Goal: Transaction & Acquisition: Obtain resource

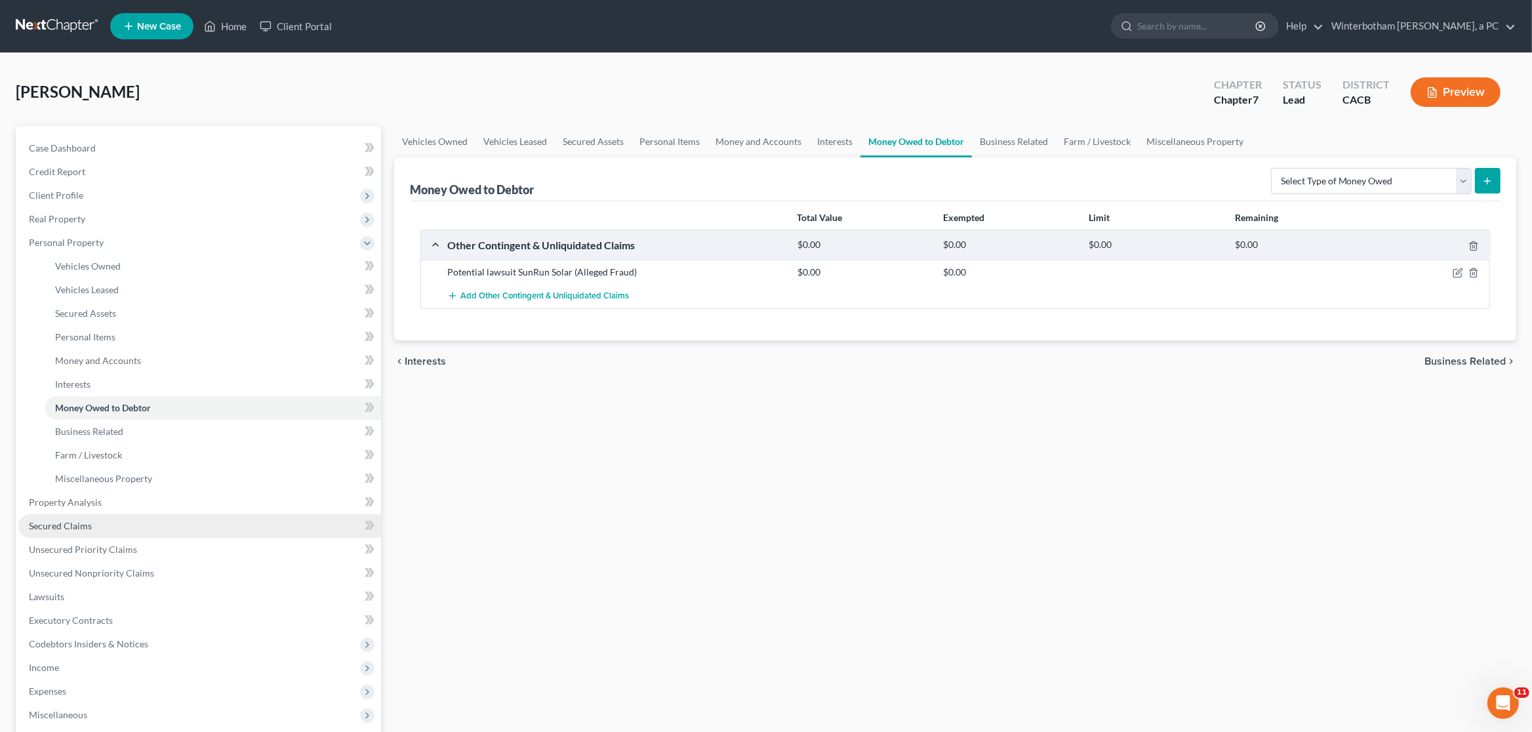
click at [56, 531] on link "Secured Claims" at bounding box center [199, 526] width 363 height 24
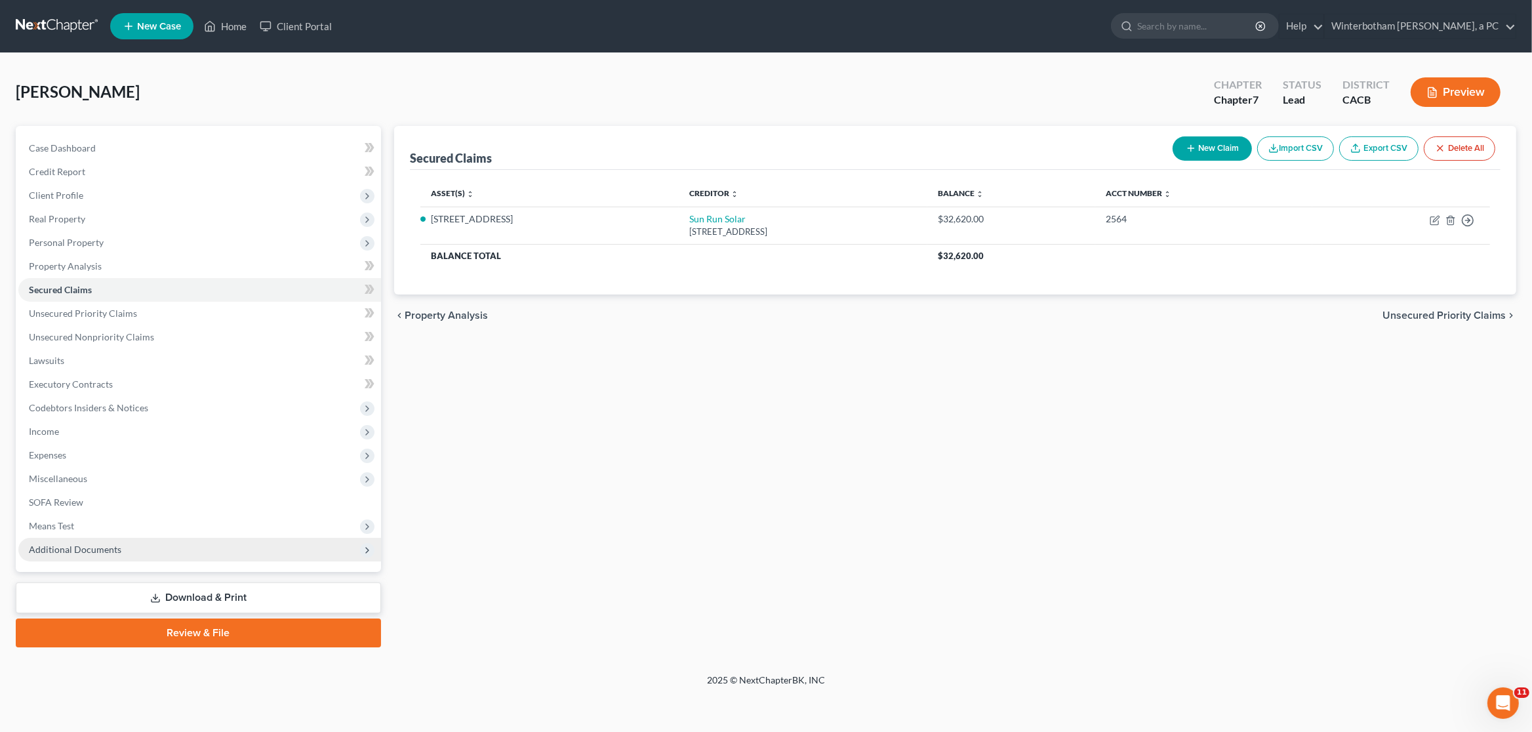
drag, startPoint x: 196, startPoint y: 590, endPoint x: 360, endPoint y: 550, distance: 168.9
click at [197, 590] on link "Download & Print" at bounding box center [198, 597] width 365 height 31
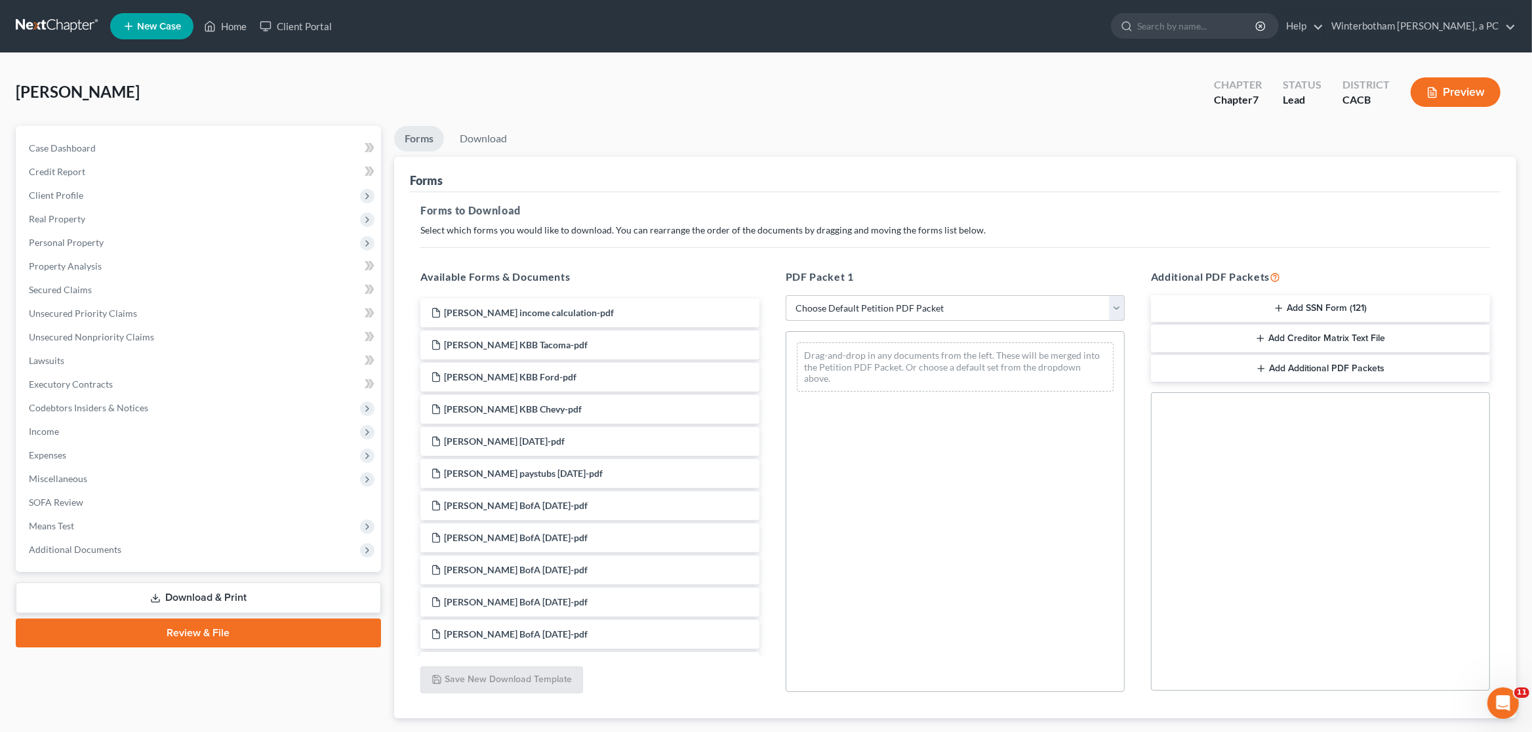
click at [786, 295] on select "Choose Default Petition PDF Packet Complete Bankruptcy Petition (all forms and …" at bounding box center [955, 308] width 339 height 26
select select "0"
click option "Complete Bankruptcy Petition (all forms and schedules)" at bounding box center [0, 0] width 0 height 0
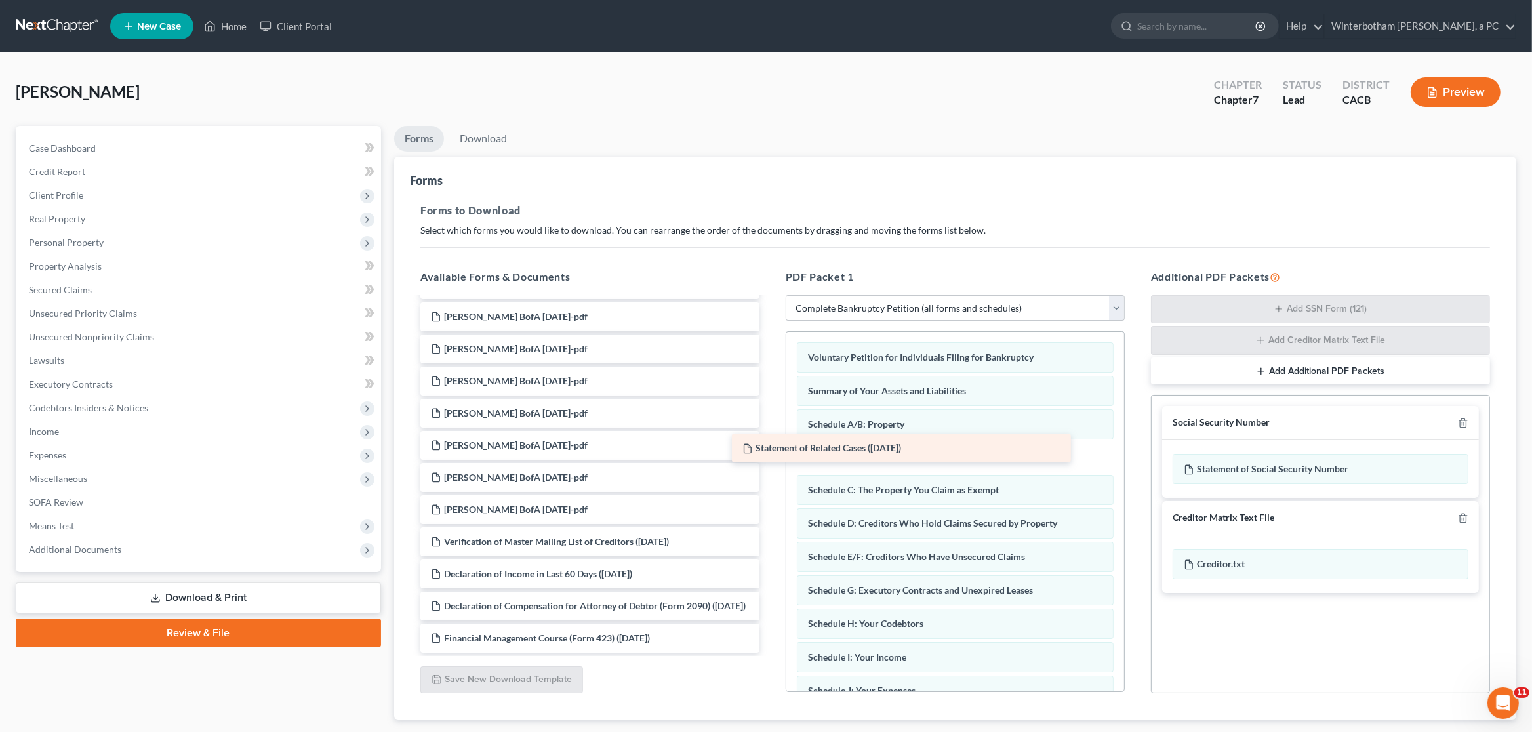
scroll to position [201, 0]
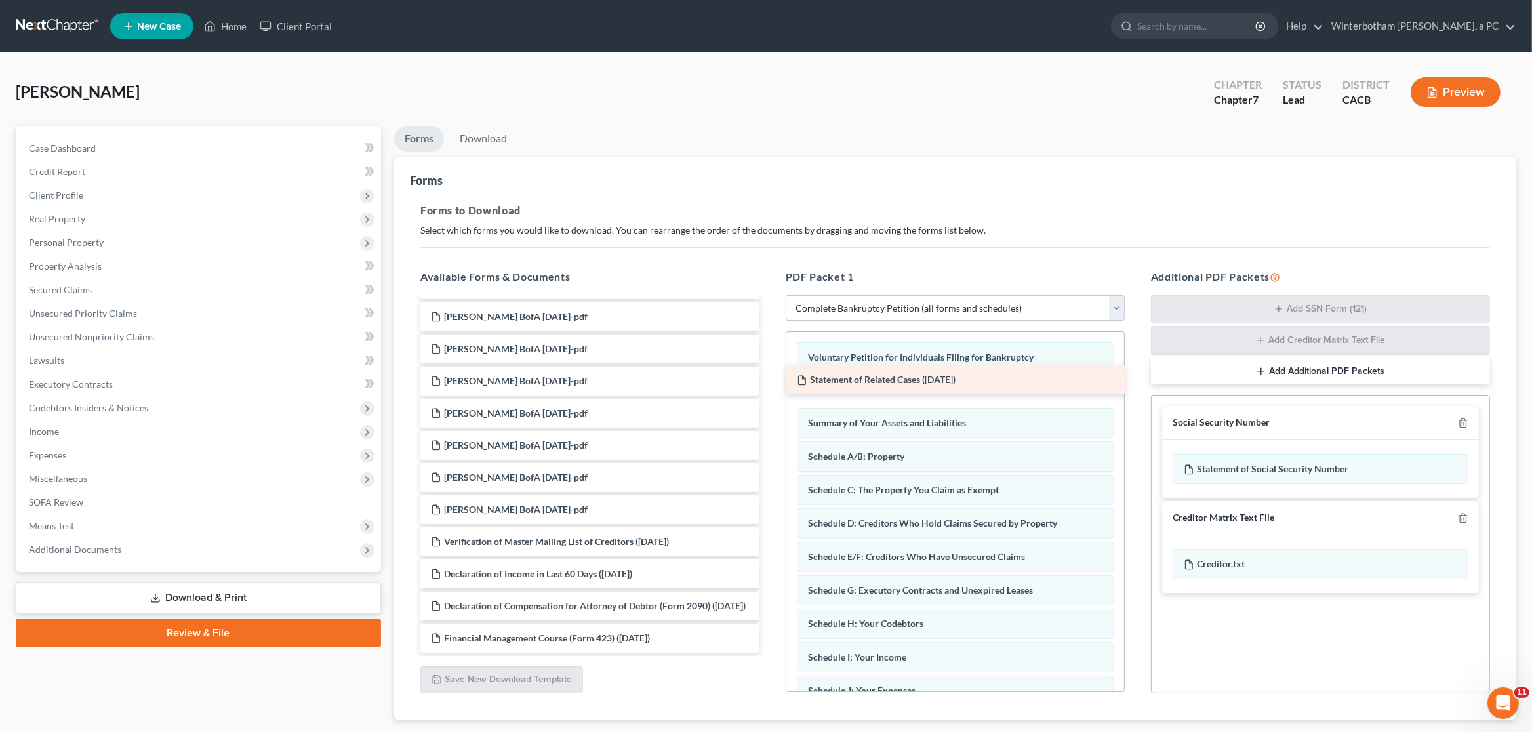
drag, startPoint x: 520, startPoint y: 527, endPoint x: 887, endPoint y: 379, distance: 396.0
click at [770, 379] on div "Statement of Related Cases (08/17/2023) Perez income calculation-pdf Cindy Pere…" at bounding box center [590, 381] width 360 height 543
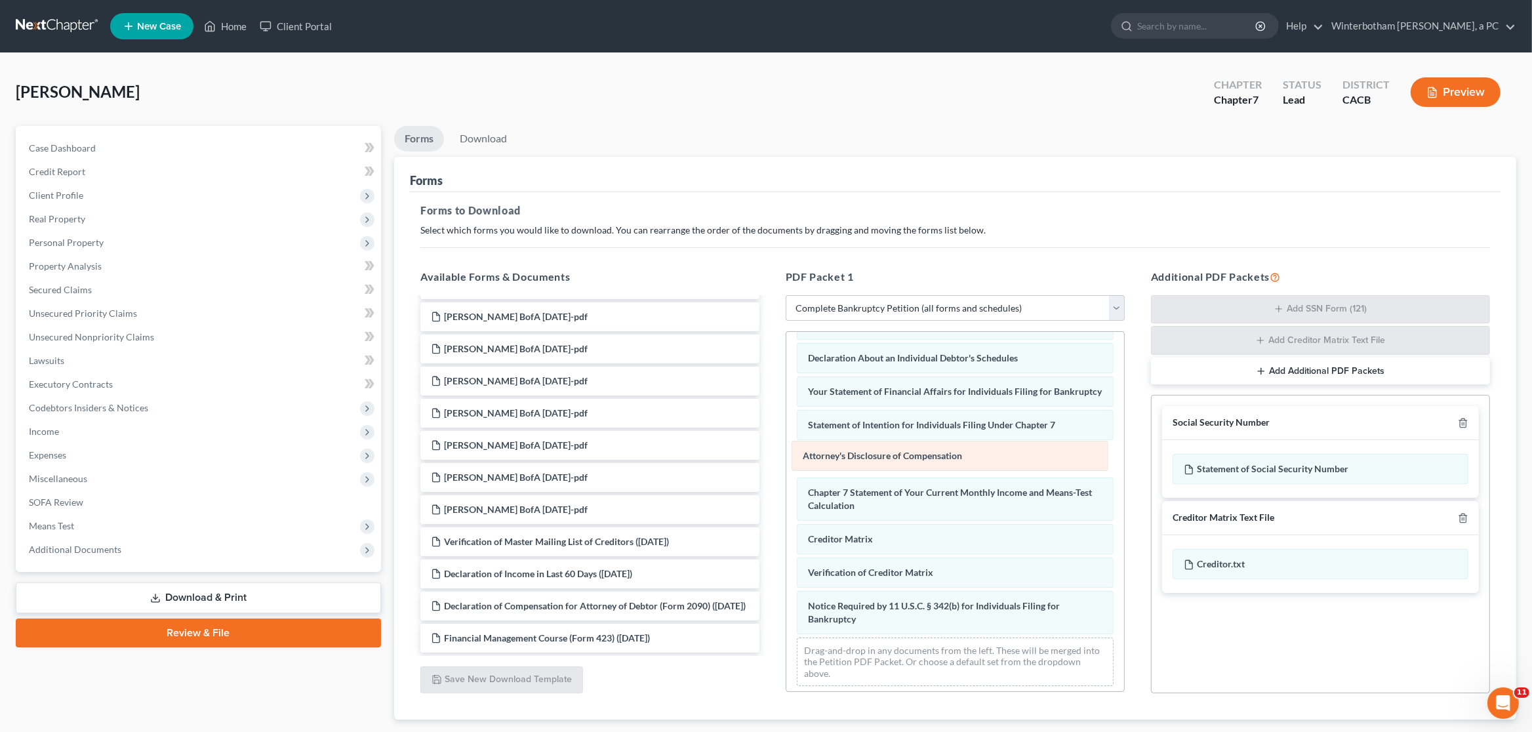
drag, startPoint x: 881, startPoint y: 627, endPoint x: 876, endPoint y: 458, distance: 168.6
click at [876, 458] on div "Attorney's Disclosure of Compensation Voluntary Petition for Individuals Filing…" at bounding box center [955, 331] width 338 height 732
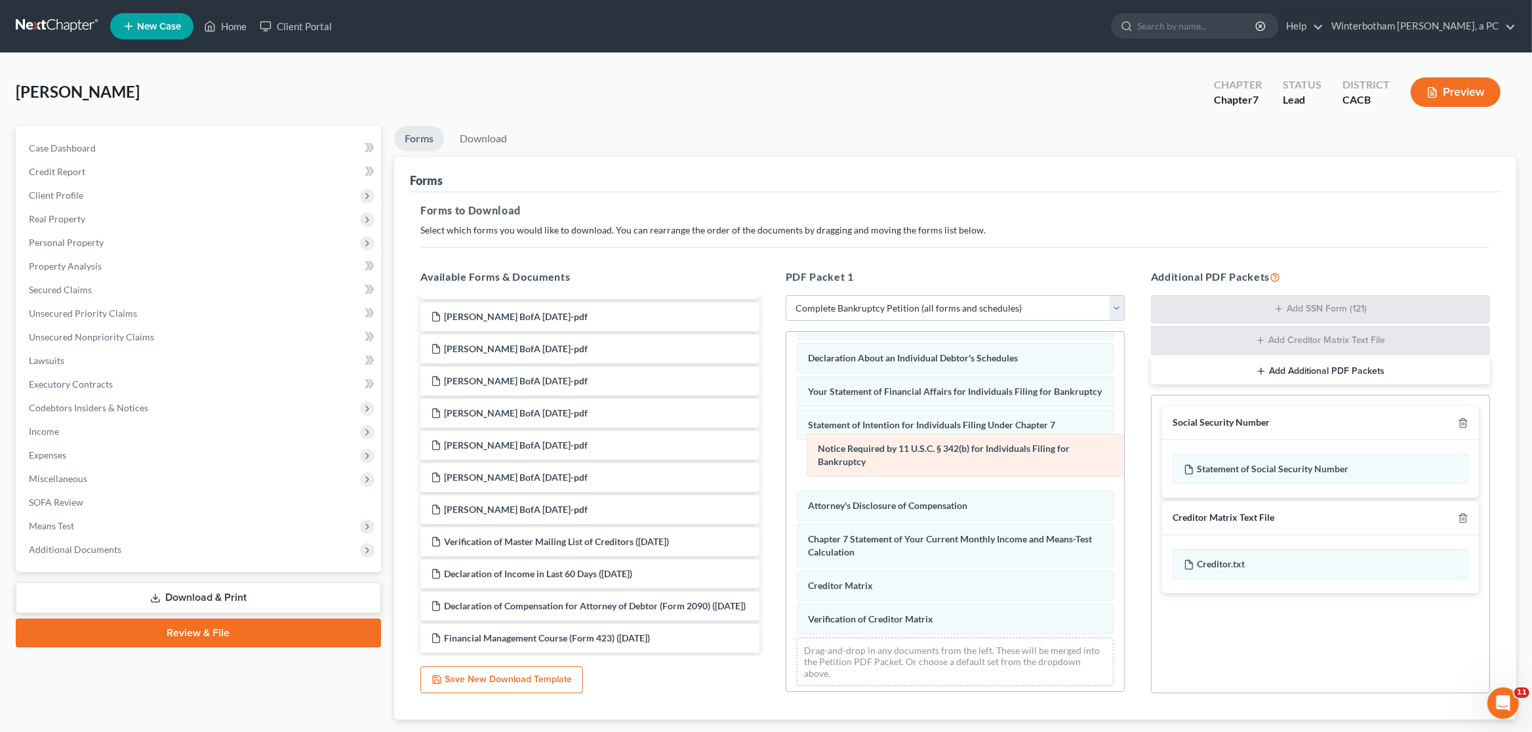
drag, startPoint x: 897, startPoint y: 622, endPoint x: 907, endPoint y: 460, distance: 162.9
click at [907, 460] on div "Notice Required by 11 U.S.C. § 342(b) for Individuals Filing for Bankruptcy Vol…" at bounding box center [955, 331] width 338 height 732
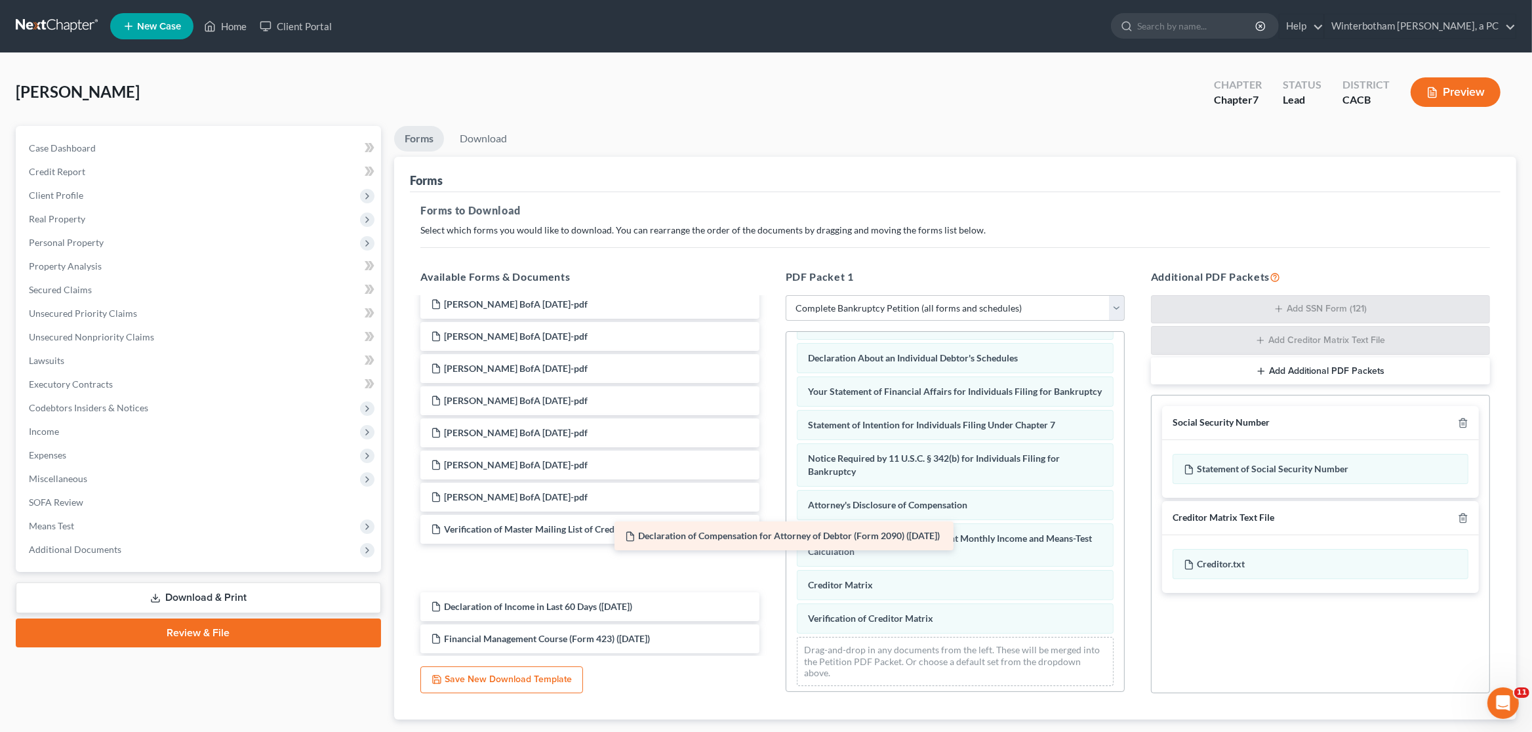
scroll to position [156, 0]
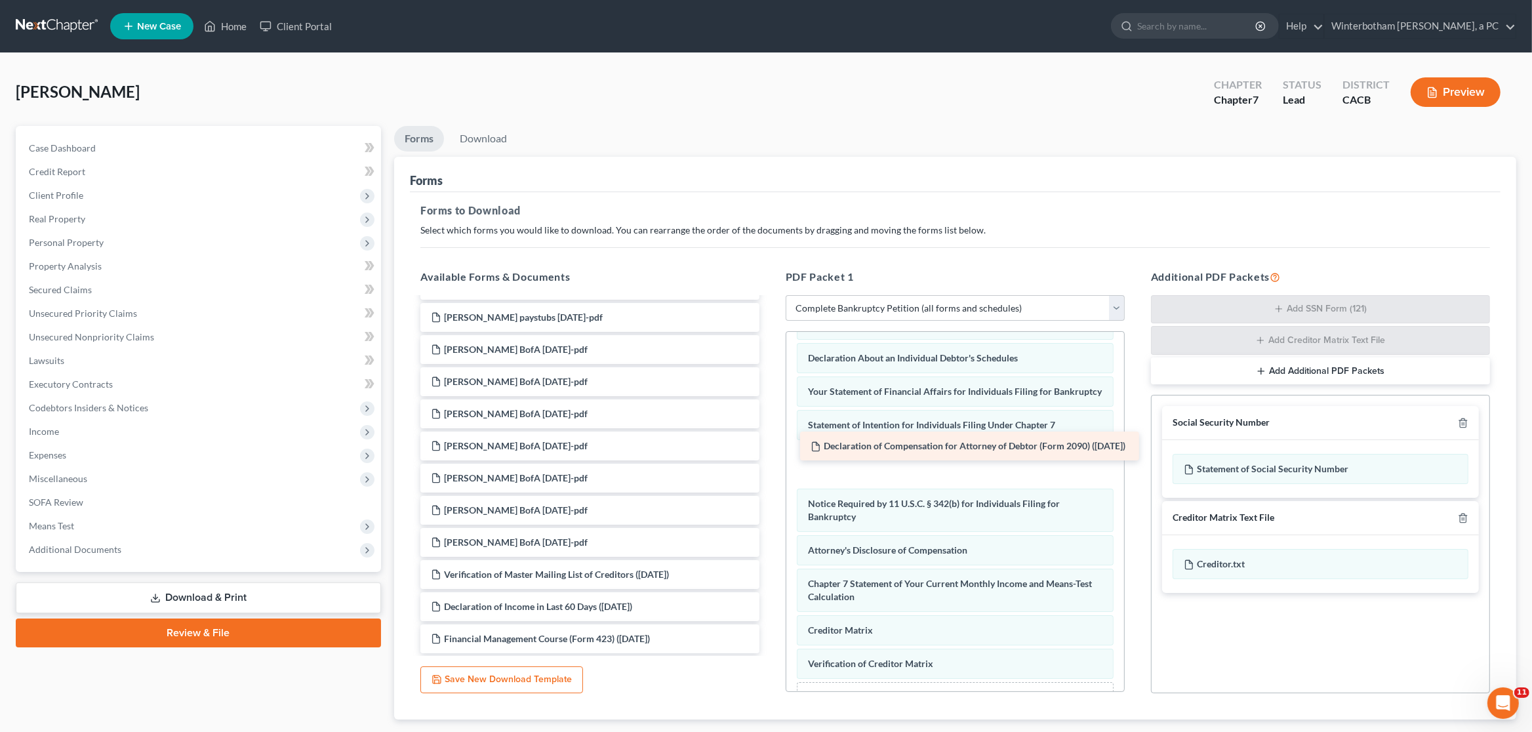
drag, startPoint x: 554, startPoint y: 591, endPoint x: 934, endPoint y: 445, distance: 406.9
click at [770, 445] on div "Declaration of Compensation for Attorney of Debtor (Form 2090) (08/17/2023) Per…" at bounding box center [590, 397] width 360 height 511
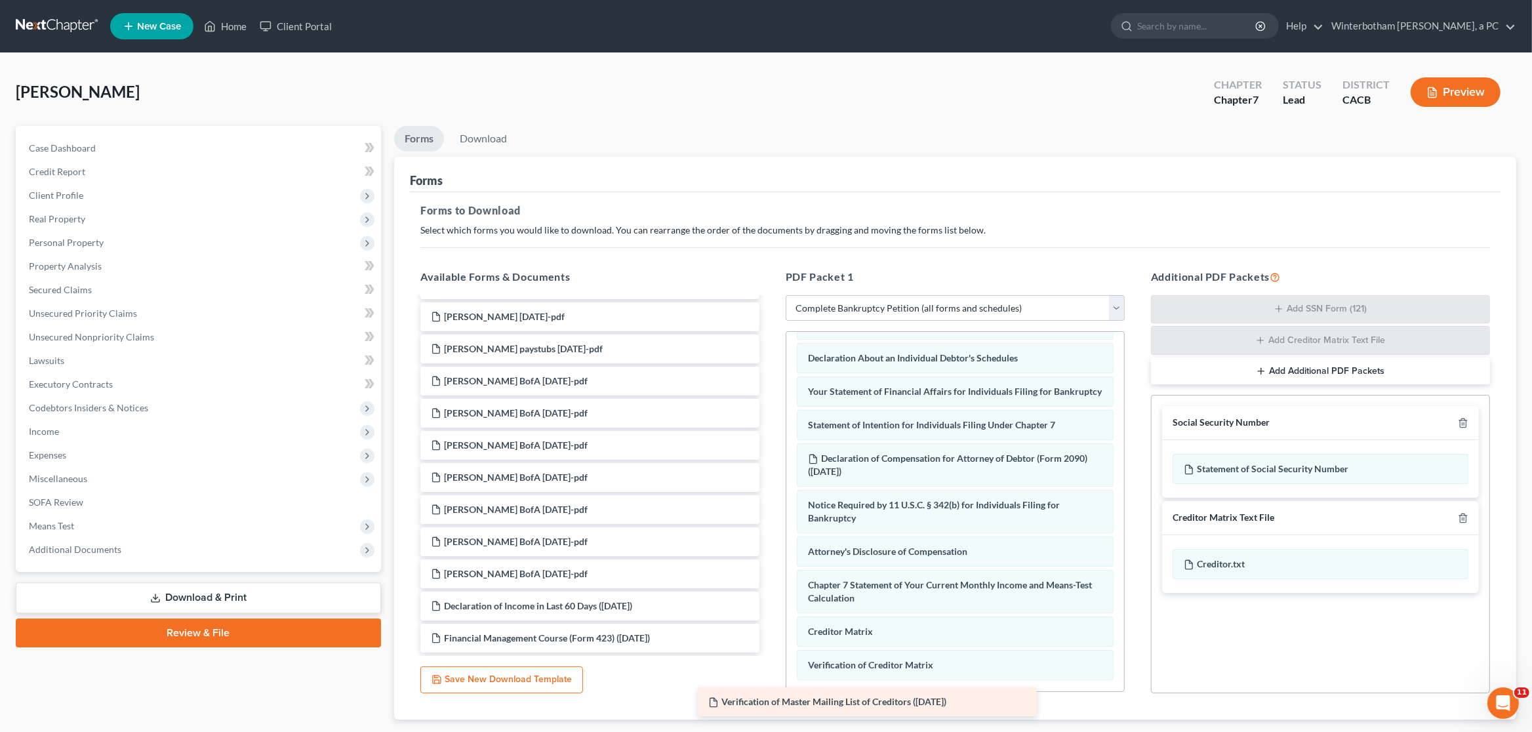
scroll to position [125, 0]
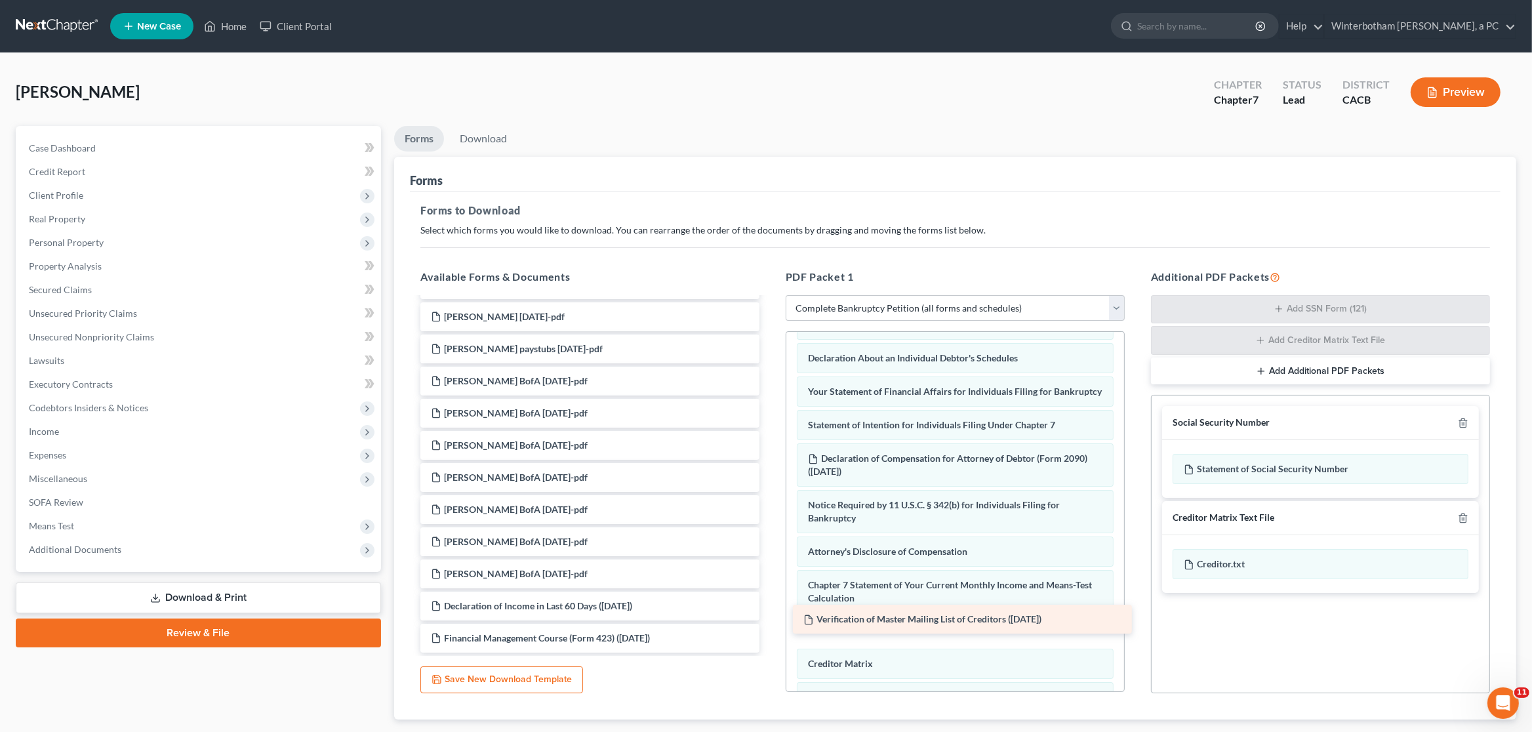
drag, startPoint x: 527, startPoint y: 576, endPoint x: 899, endPoint y: 622, distance: 375.3
click at [770, 622] on div "Verification of Master Mailing List of Creditors (08/17/2023) Perez income calc…" at bounding box center [590, 413] width 360 height 479
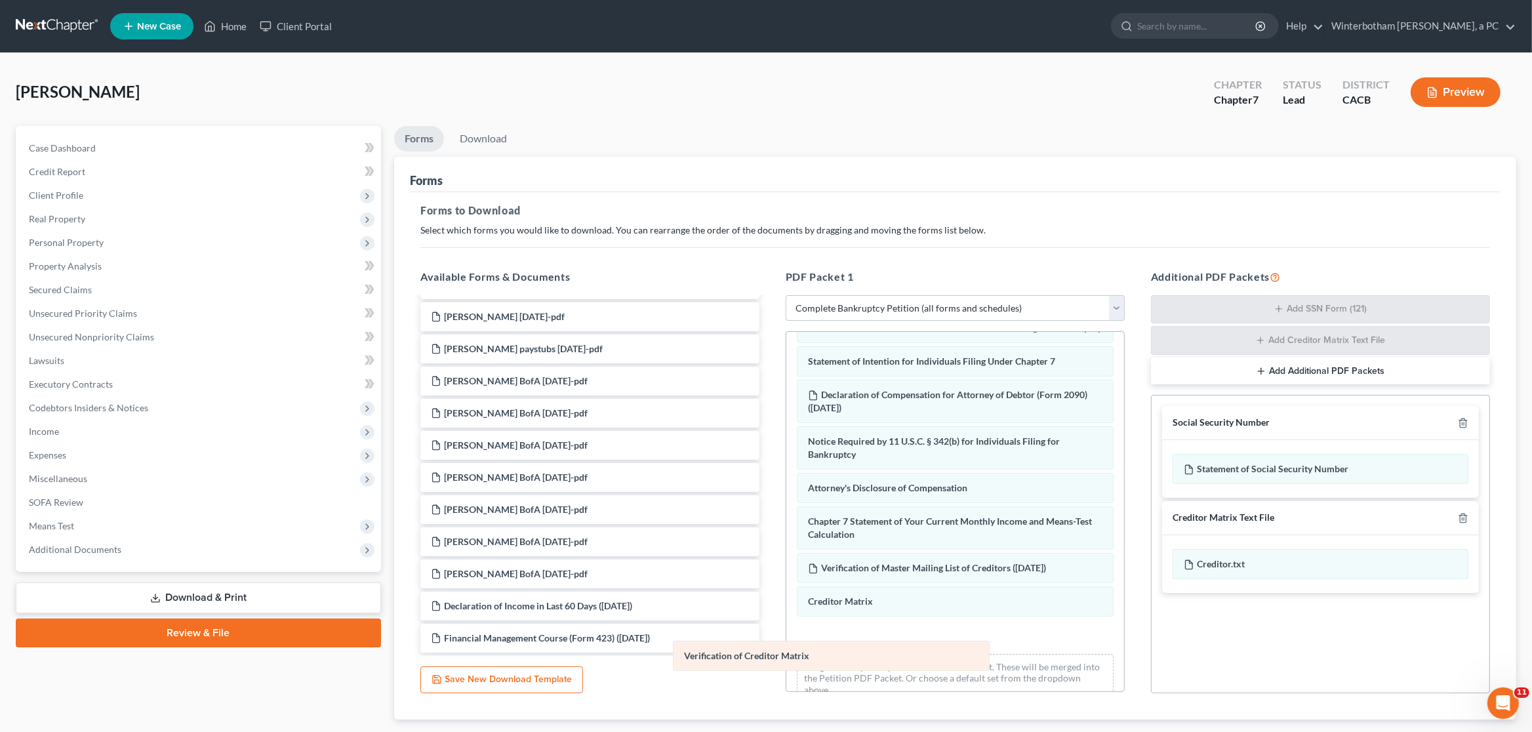
scroll to position [414, 0]
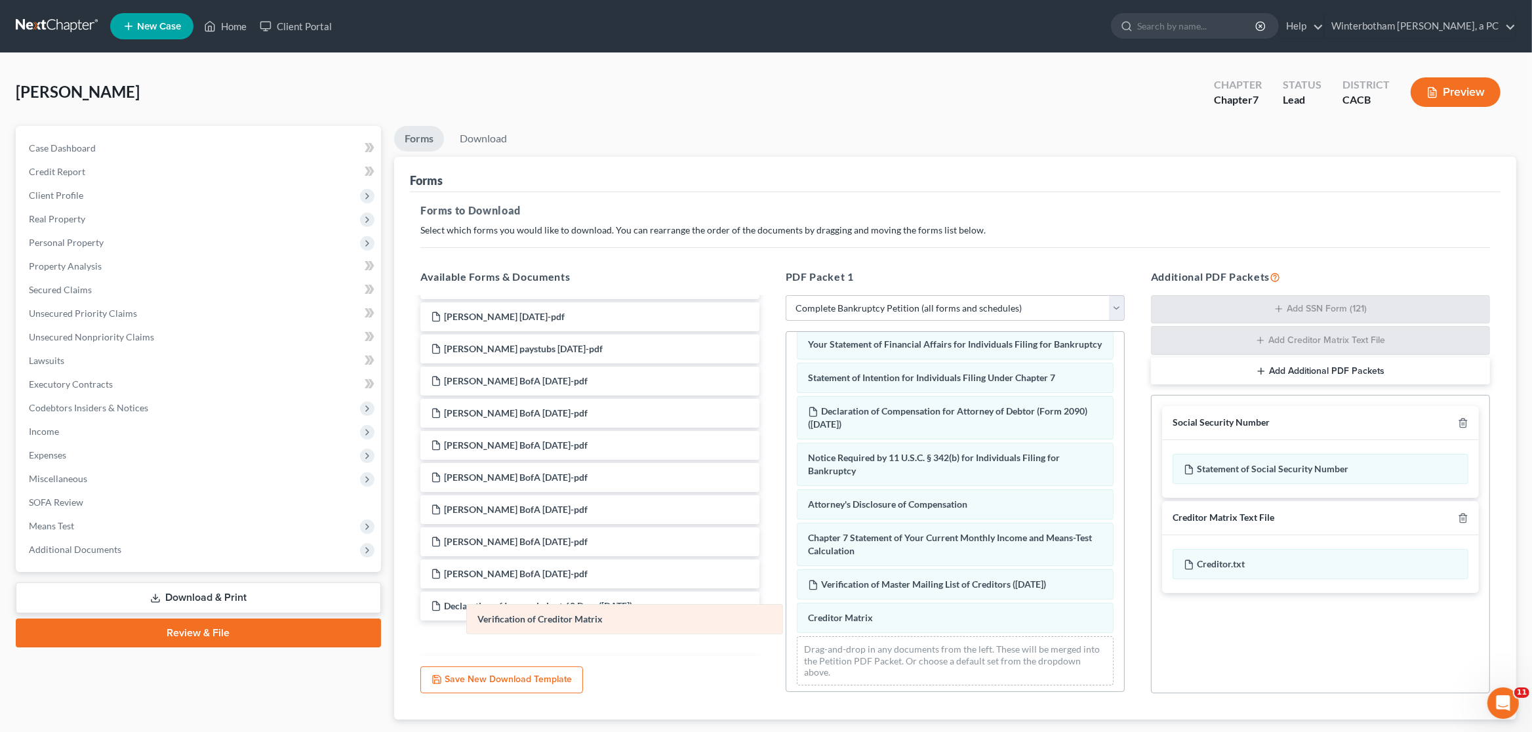
drag, startPoint x: 928, startPoint y: 645, endPoint x: 565, endPoint y: 613, distance: 364.8
click at [786, 613] on div "Verification of Creditor Matrix Voluntary Petition for Individuals Filing for B…" at bounding box center [955, 306] width 338 height 778
click at [1468, 426] on icon "button" at bounding box center [1463, 423] width 10 height 10
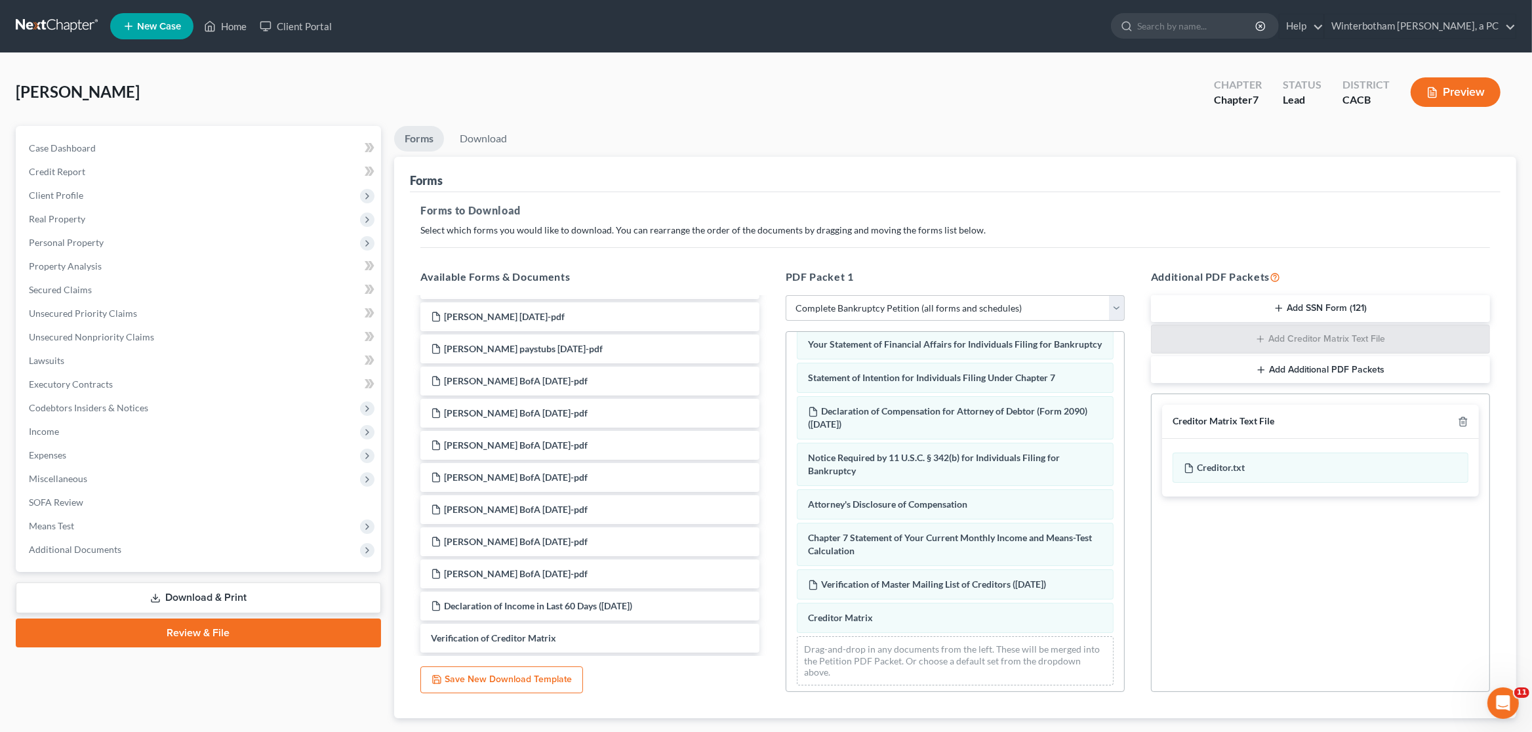
click at [1468, 426] on div at bounding box center [1461, 421] width 16 height 12
click at [1461, 416] on div at bounding box center [1461, 421] width 16 height 12
click at [1468, 422] on icon "button" at bounding box center [1463, 421] width 10 height 10
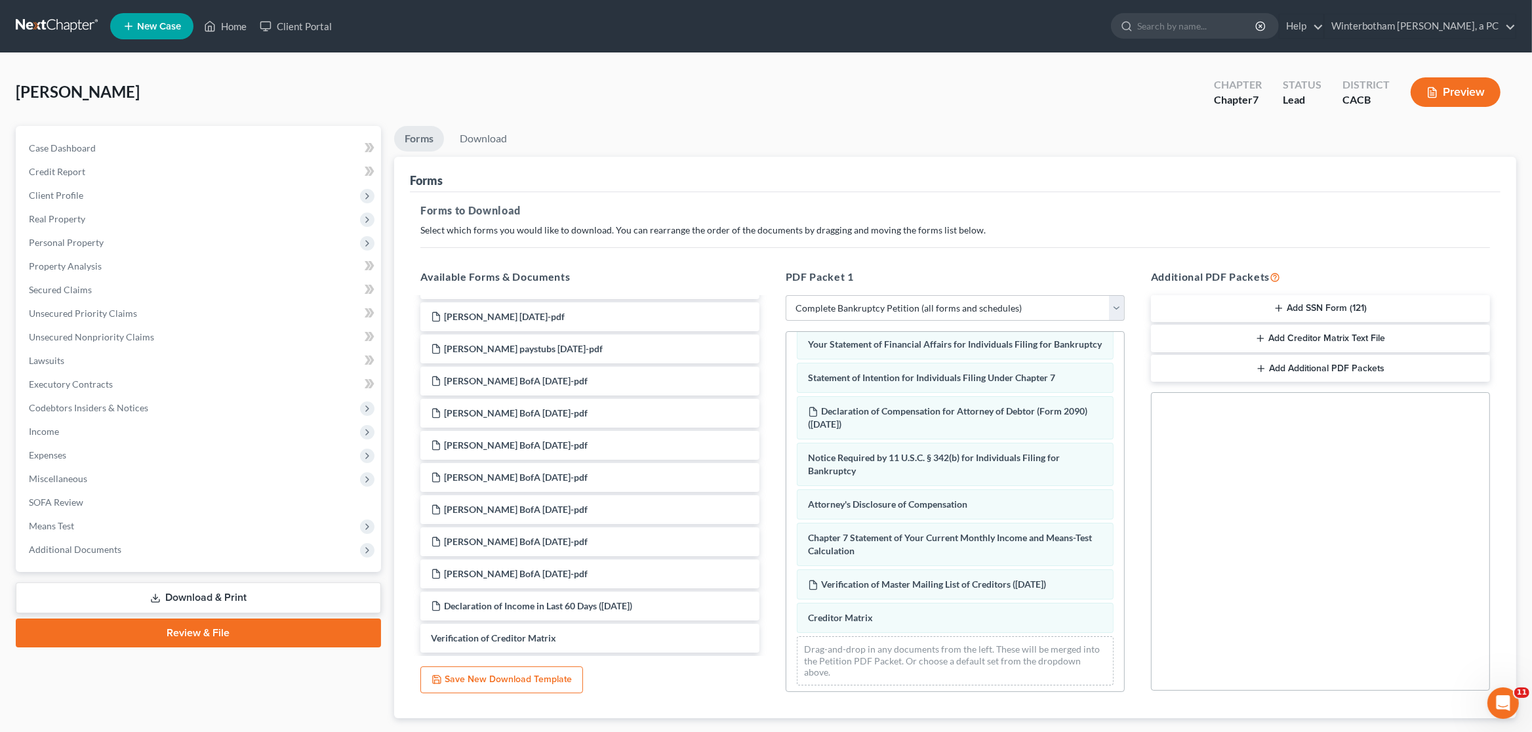
scroll to position [77, 0]
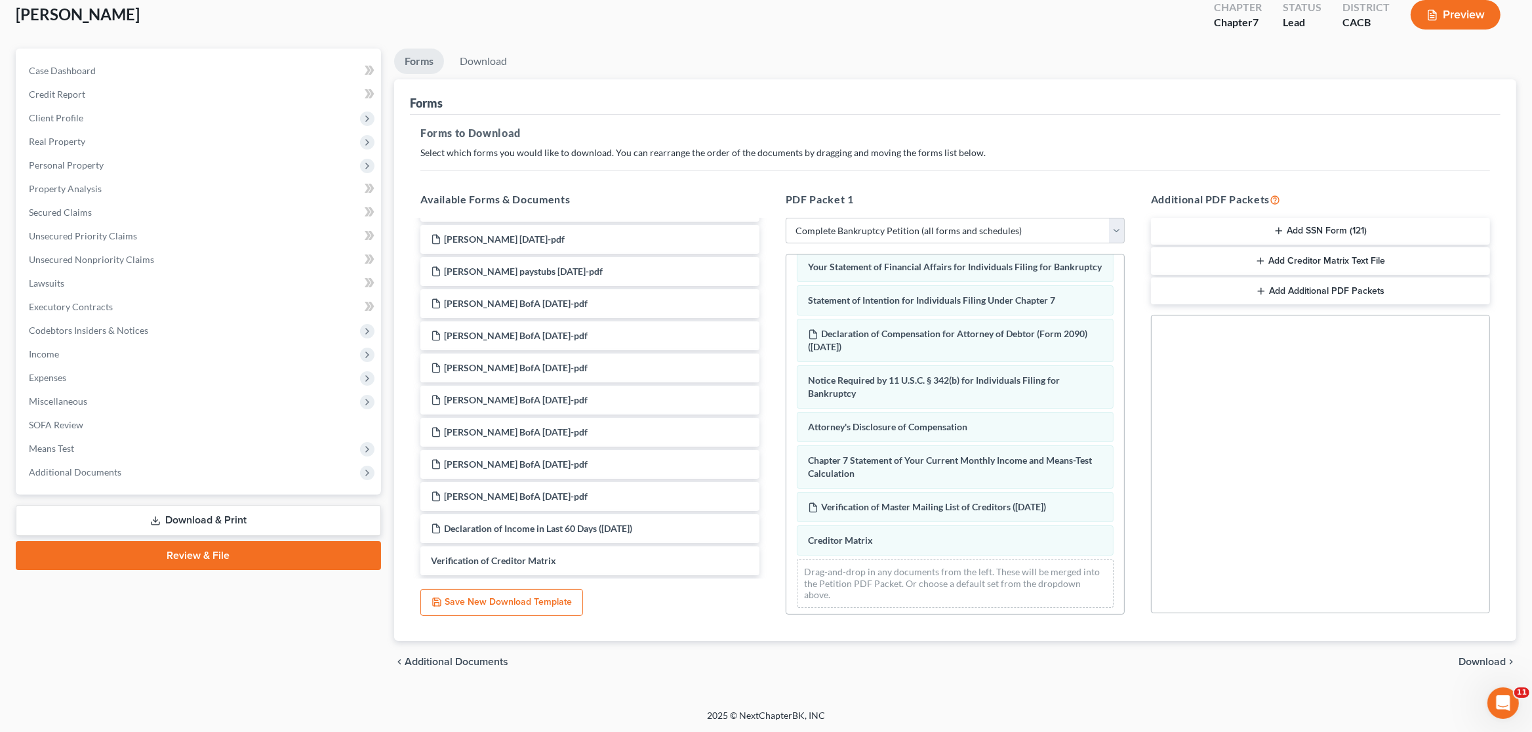
click at [1482, 666] on span "Download" at bounding box center [1482, 661] width 47 height 10
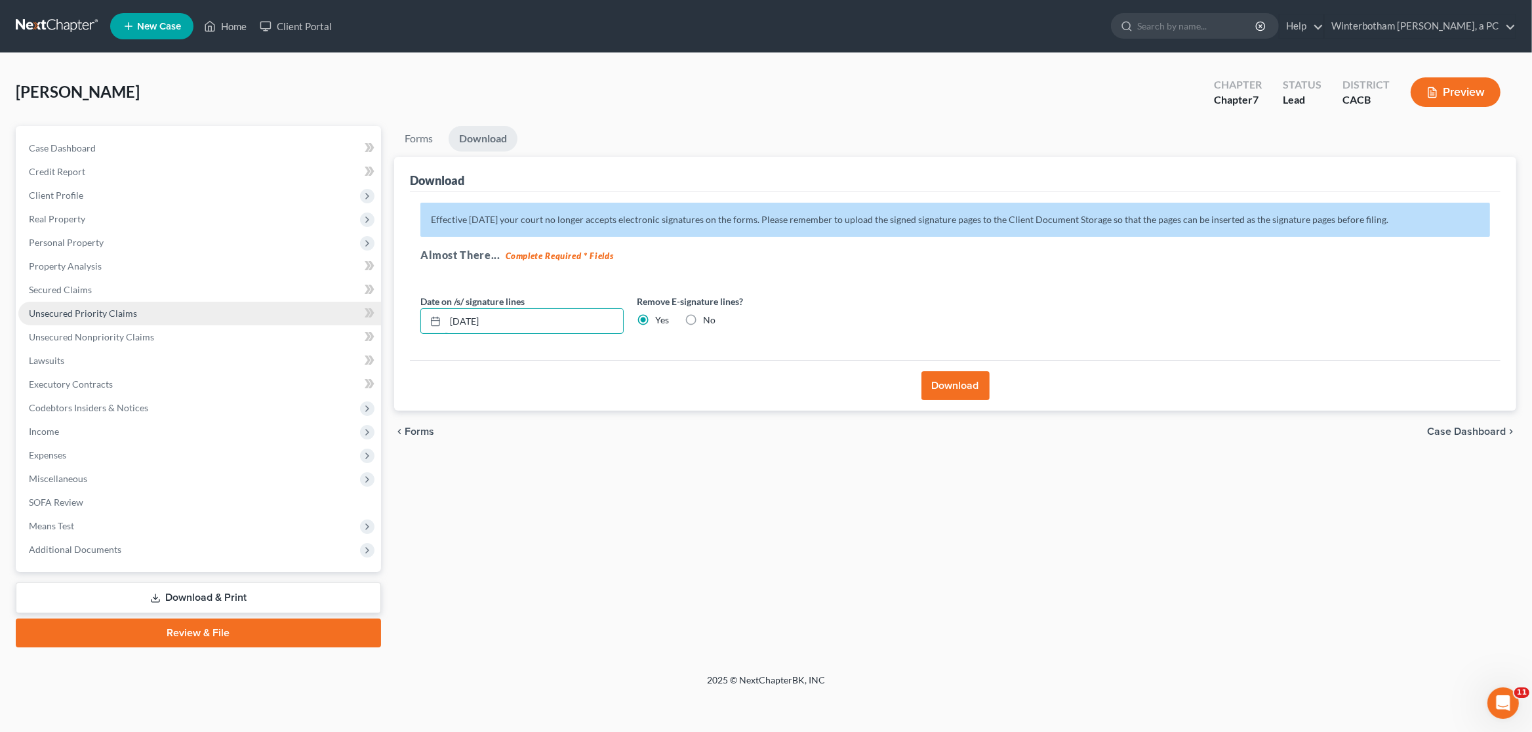
drag, startPoint x: 485, startPoint y: 323, endPoint x: 268, endPoint y: 305, distance: 218.5
click at [445, 309] on input "[DATE]" at bounding box center [534, 321] width 178 height 25
click at [971, 379] on button "Download" at bounding box center [955, 385] width 68 height 29
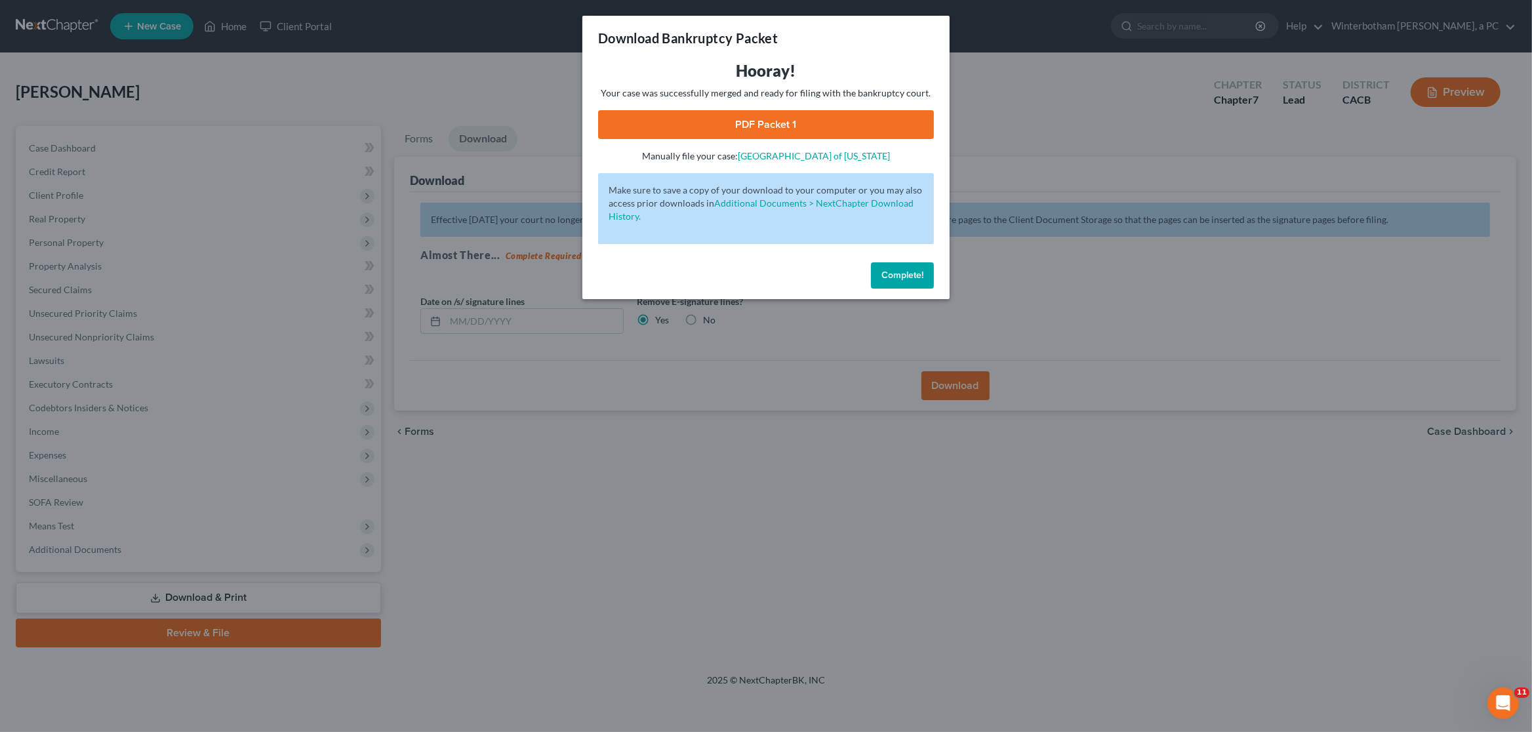
click at [820, 135] on link "PDF Packet 1" at bounding box center [766, 124] width 336 height 29
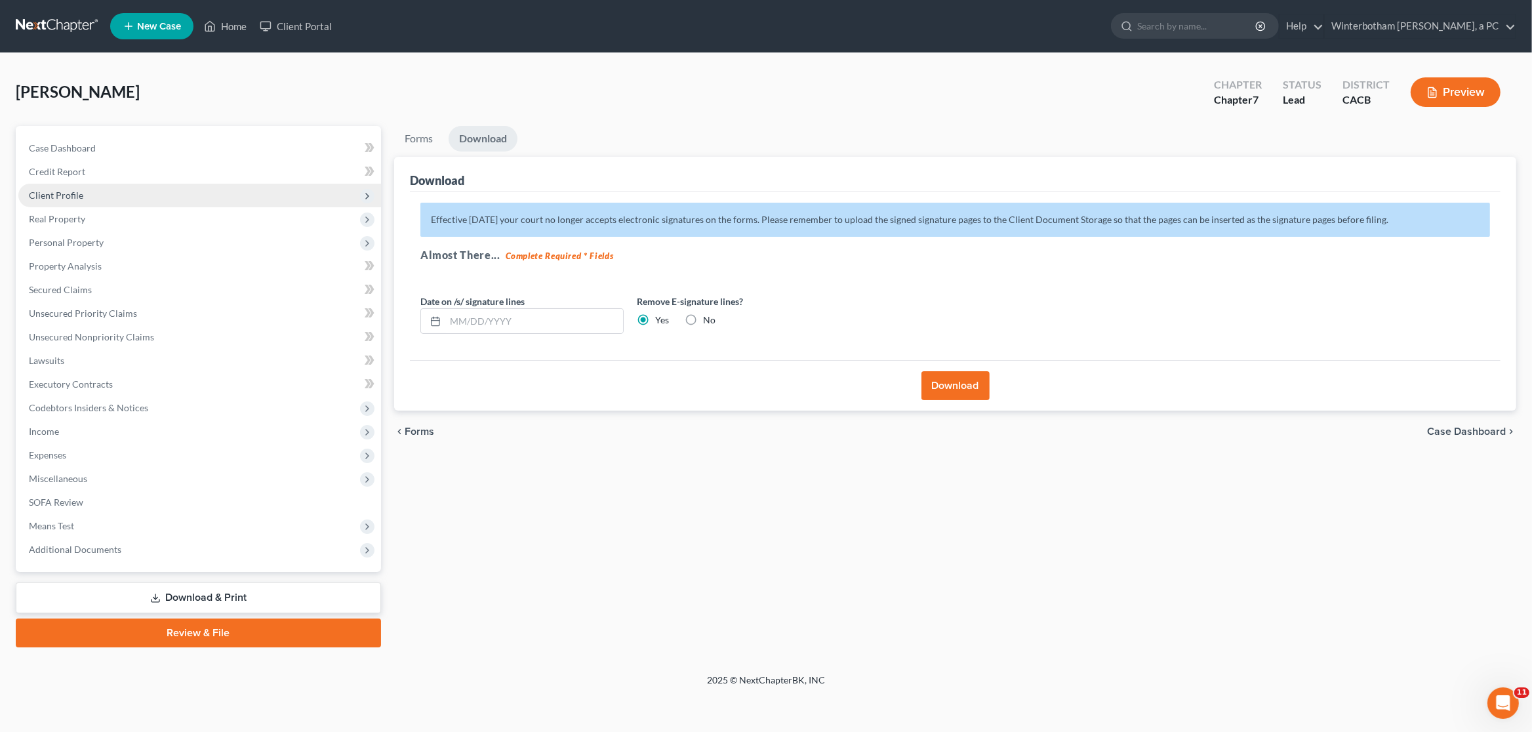
click at [96, 194] on span "Client Profile" at bounding box center [199, 196] width 363 height 24
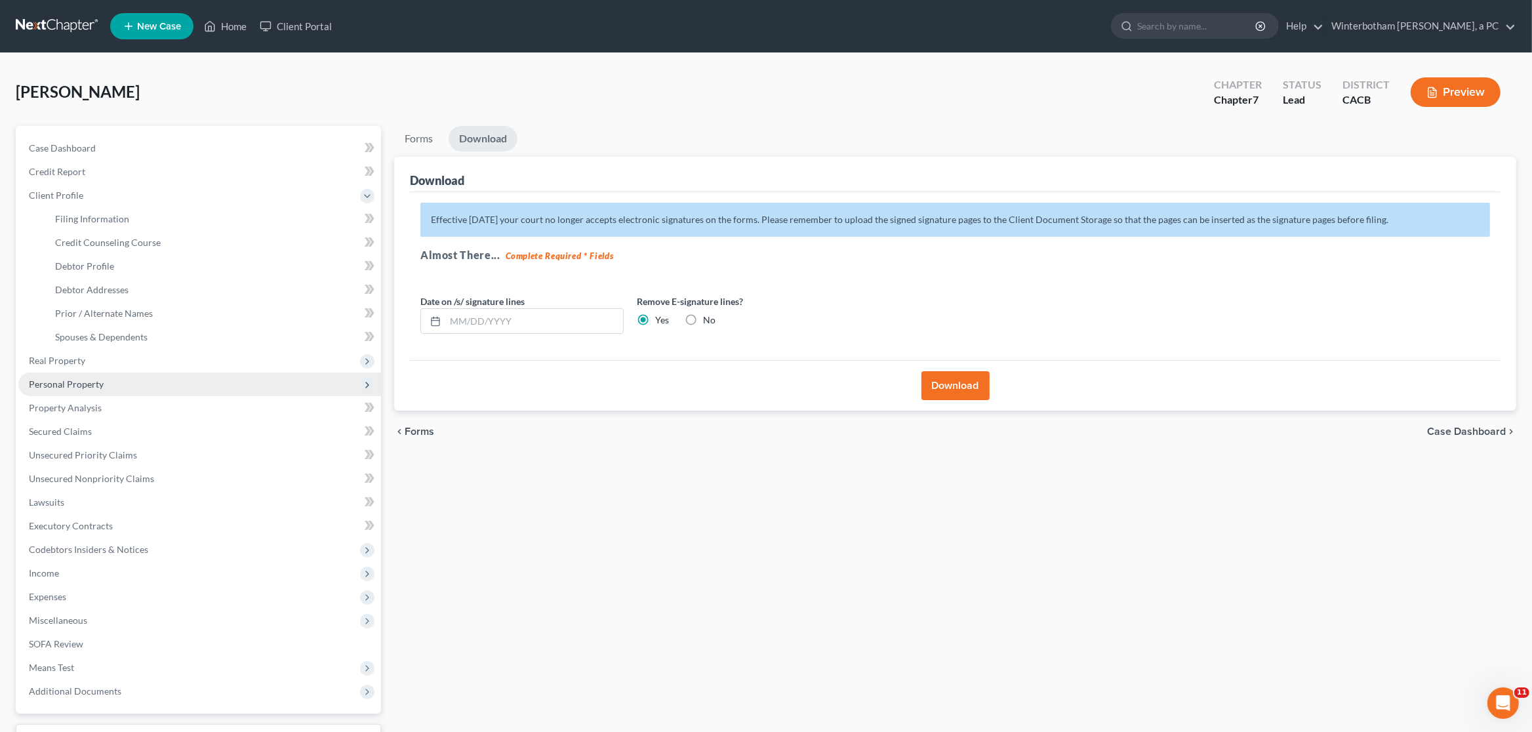
click at [88, 391] on span "Personal Property" at bounding box center [199, 385] width 363 height 24
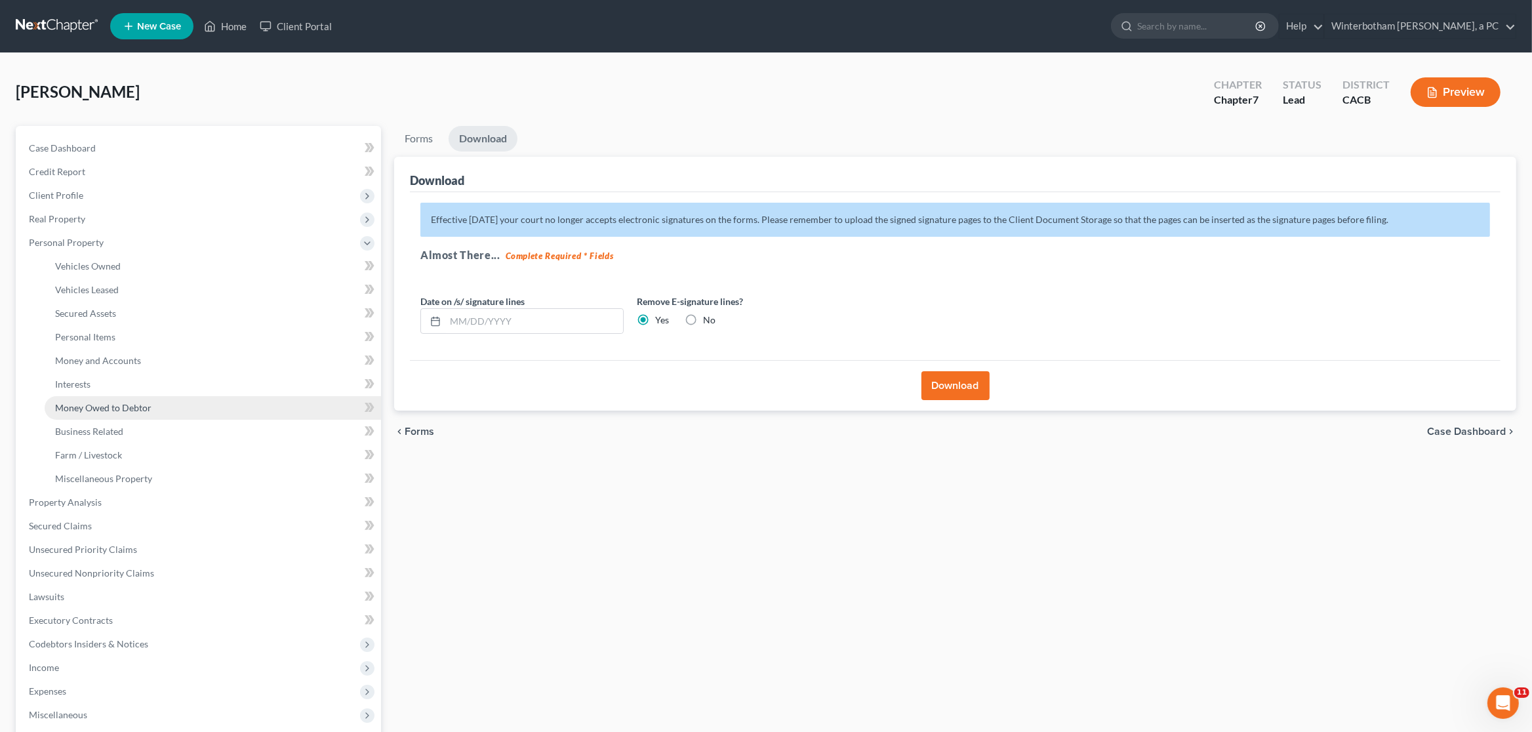
click at [117, 407] on span "Money Owed to Debtor" at bounding box center [103, 407] width 96 height 11
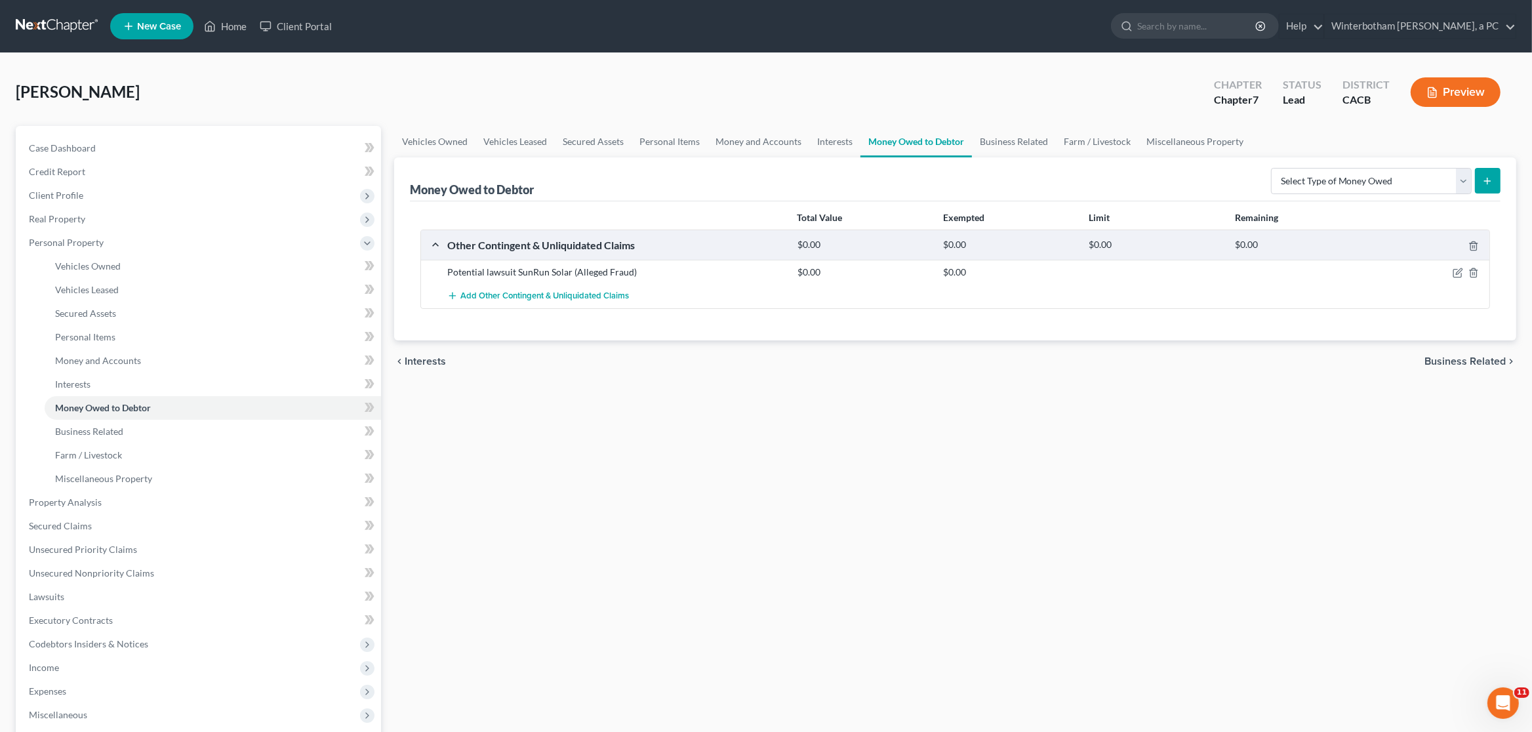
click at [53, 22] on link at bounding box center [58, 26] width 84 height 24
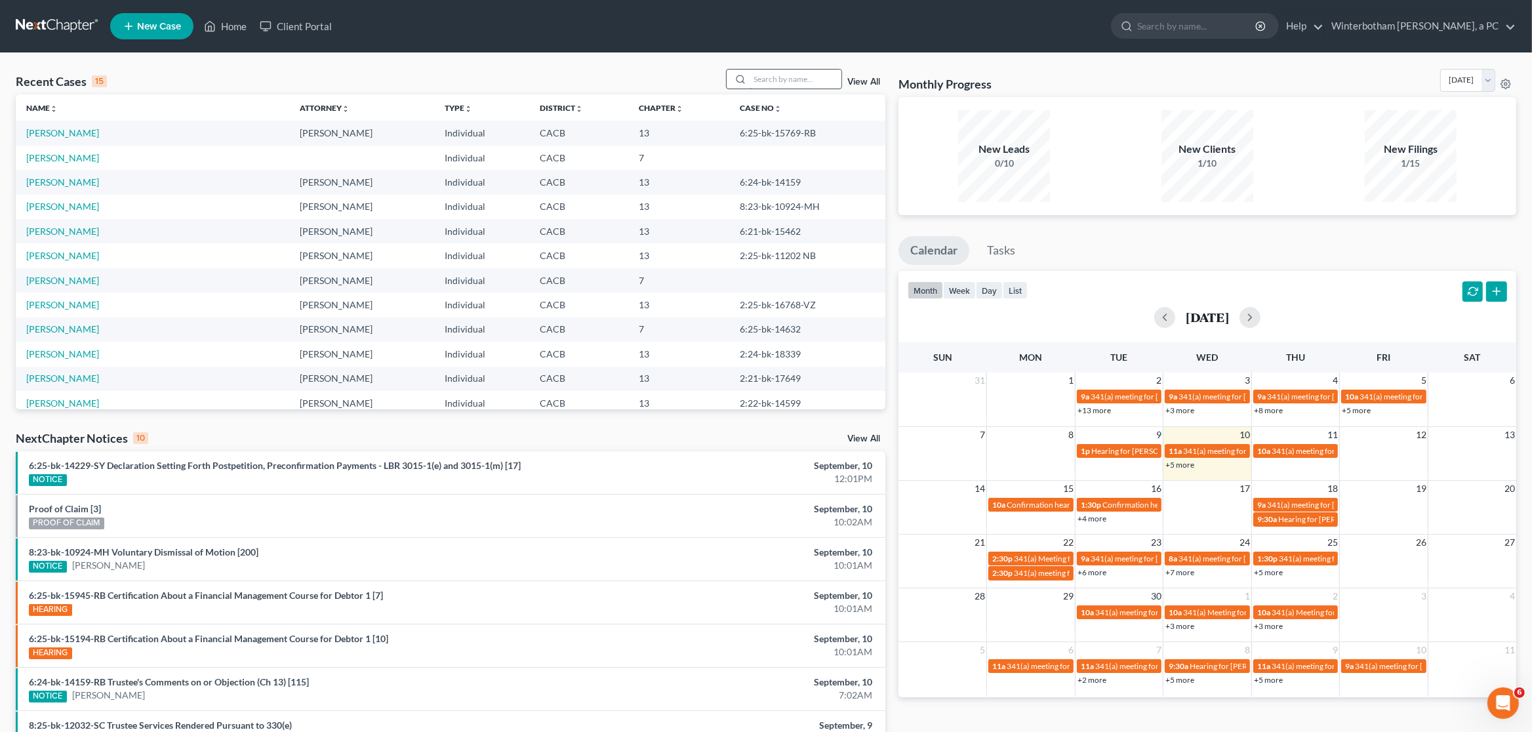
click at [769, 75] on input "search" at bounding box center [796, 79] width 92 height 19
type input "[PERSON_NAME]"
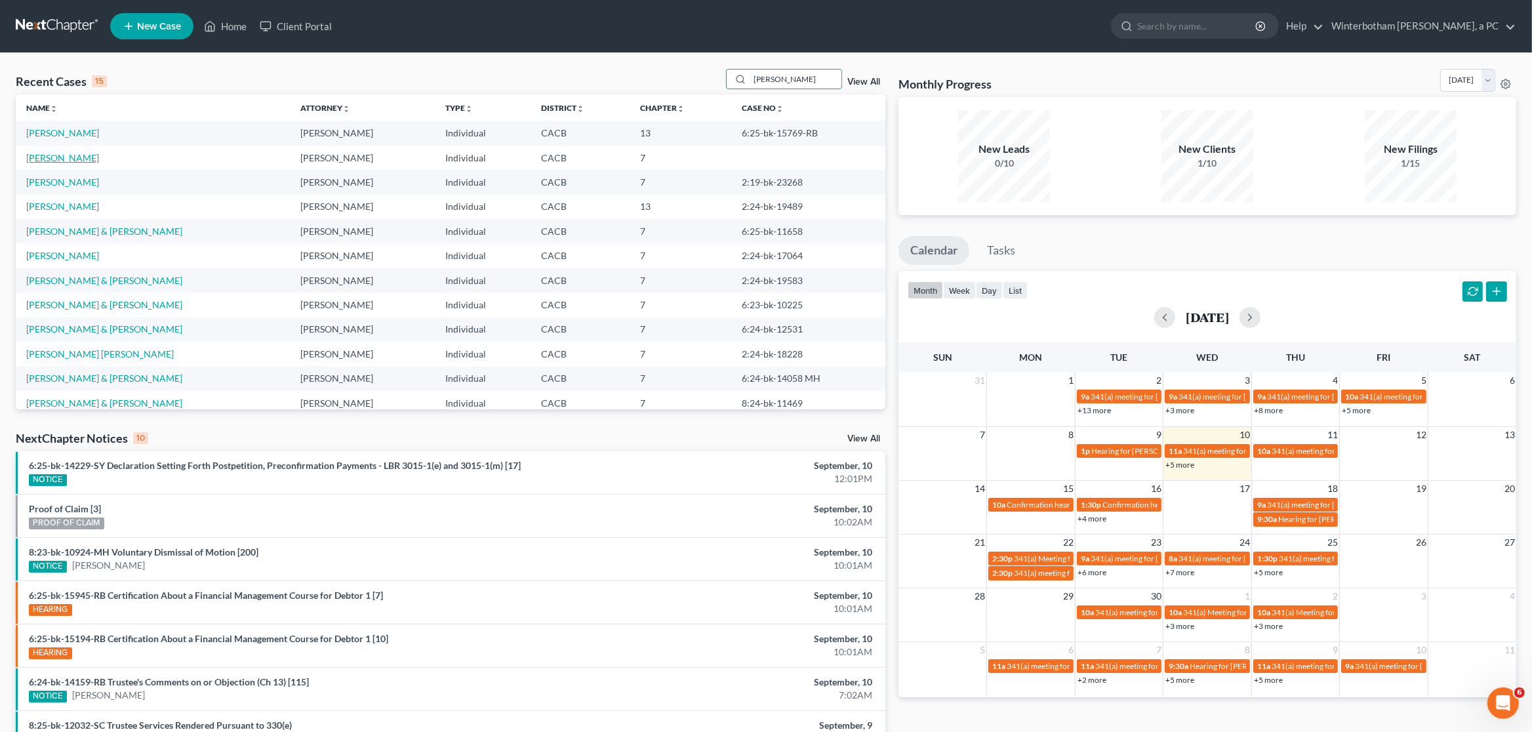
click at [59, 157] on link "[PERSON_NAME]" at bounding box center [62, 157] width 73 height 11
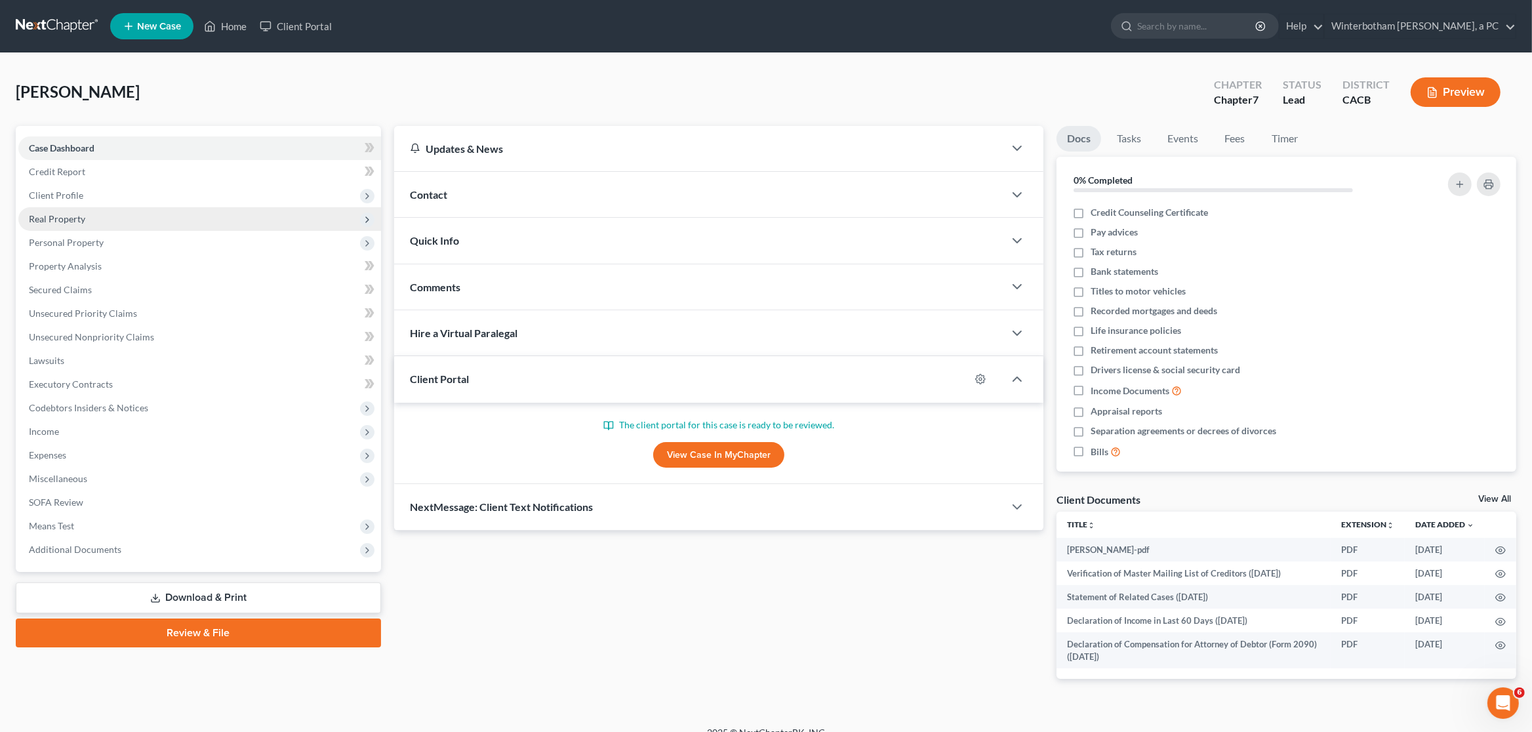
click at [63, 229] on span "Real Property" at bounding box center [199, 219] width 363 height 24
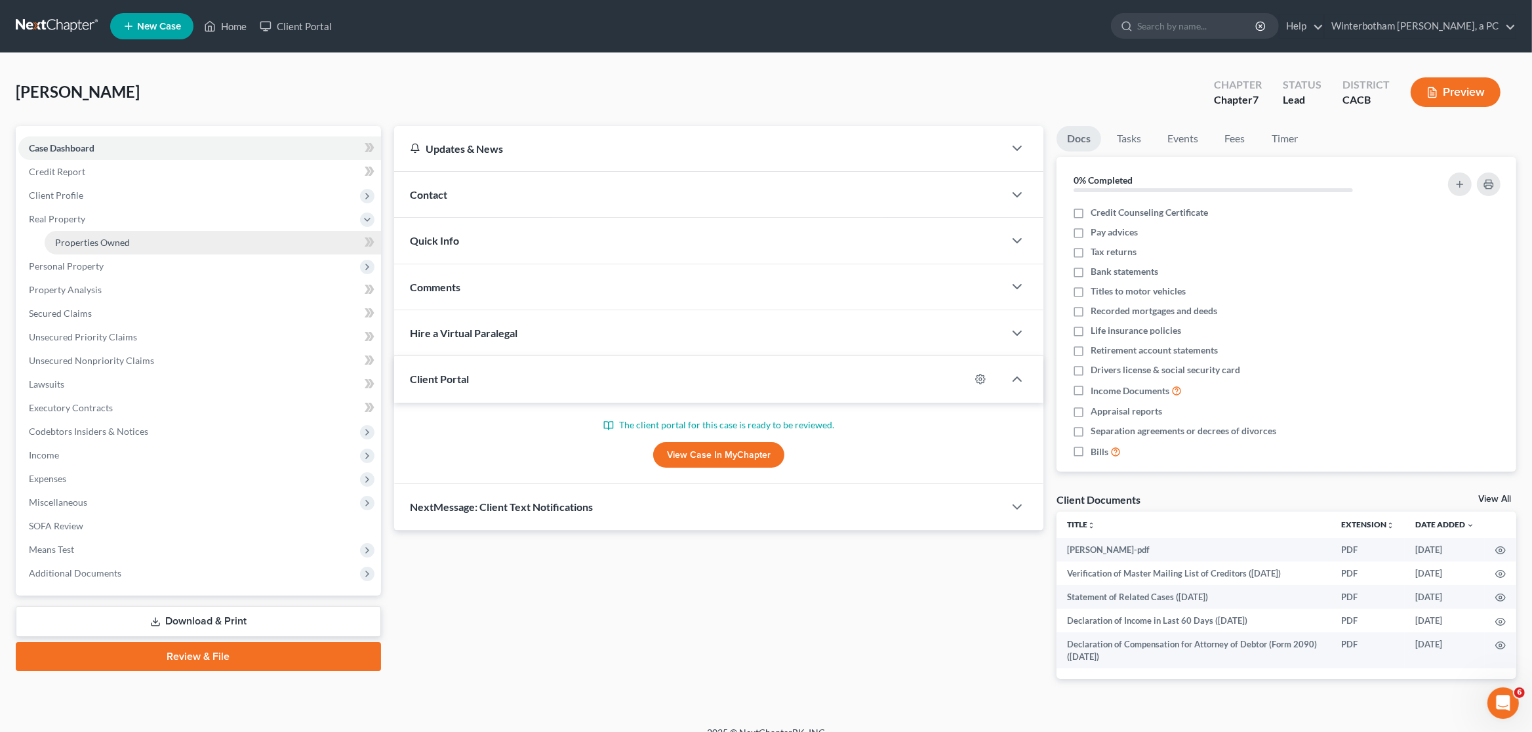
click at [65, 238] on span "Properties Owned" at bounding box center [92, 242] width 75 height 11
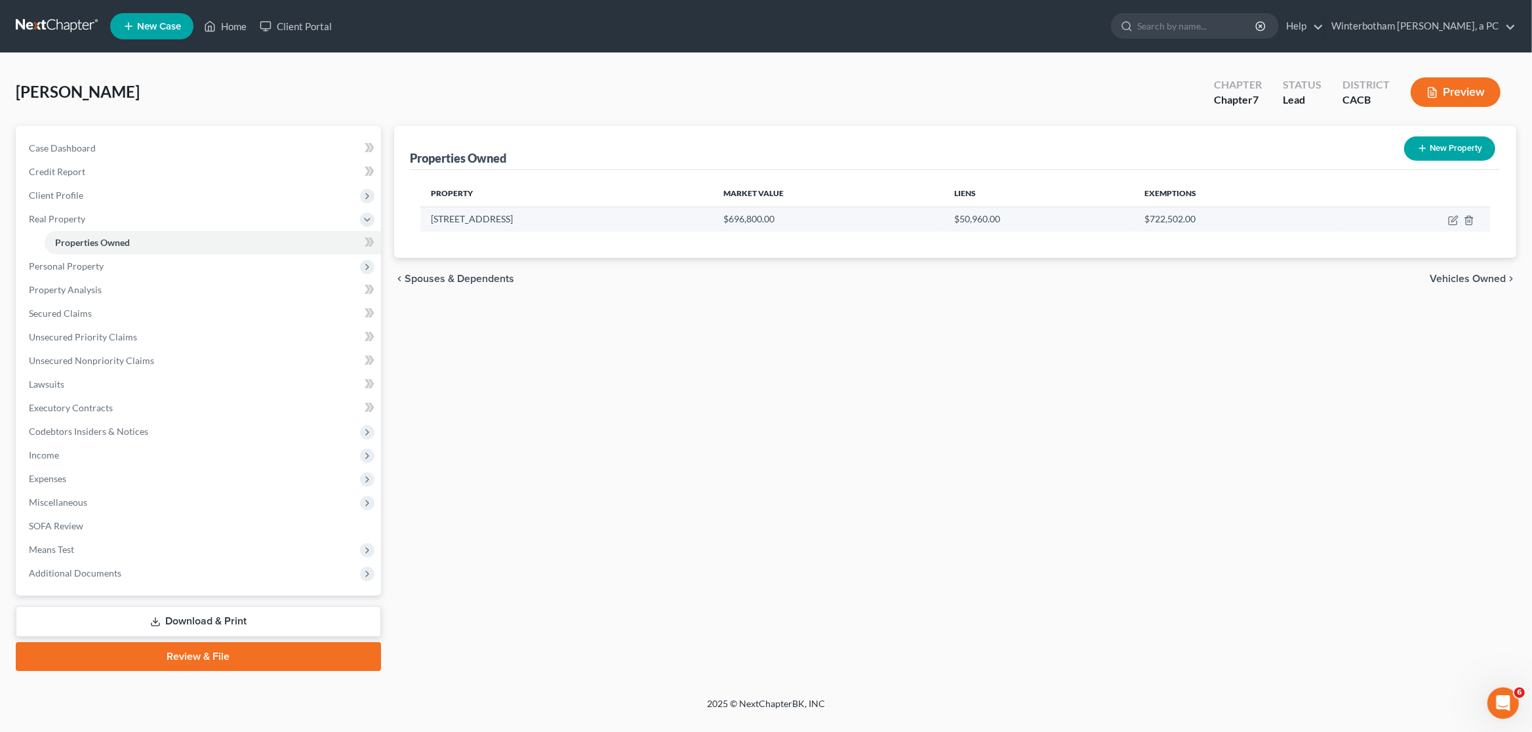
click at [468, 209] on td "[STREET_ADDRESS]" at bounding box center [566, 219] width 293 height 25
click at [1453, 222] on icon "button" at bounding box center [1453, 220] width 10 height 10
select select "4"
select select "3"
select select "1"
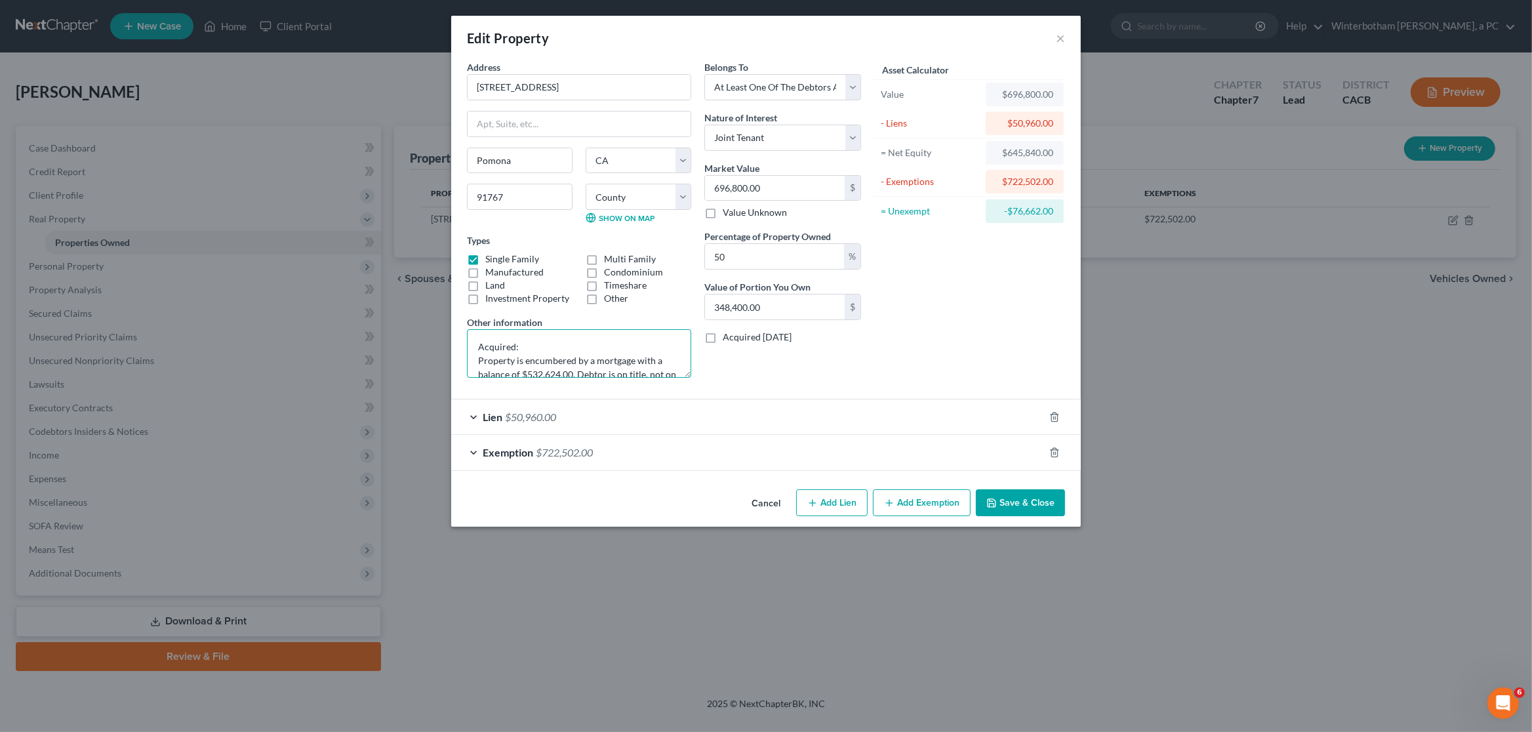
click at [544, 347] on textarea "Acquired: Property is encumbered by a mortgage with a balance of $532,624.00. D…" at bounding box center [579, 353] width 224 height 49
type textarea "Acquired: 2010 Property is encumbered by a mortgage with a balance of $532,624.…"
click at [1048, 504] on button "Save & Close" at bounding box center [1020, 503] width 89 height 28
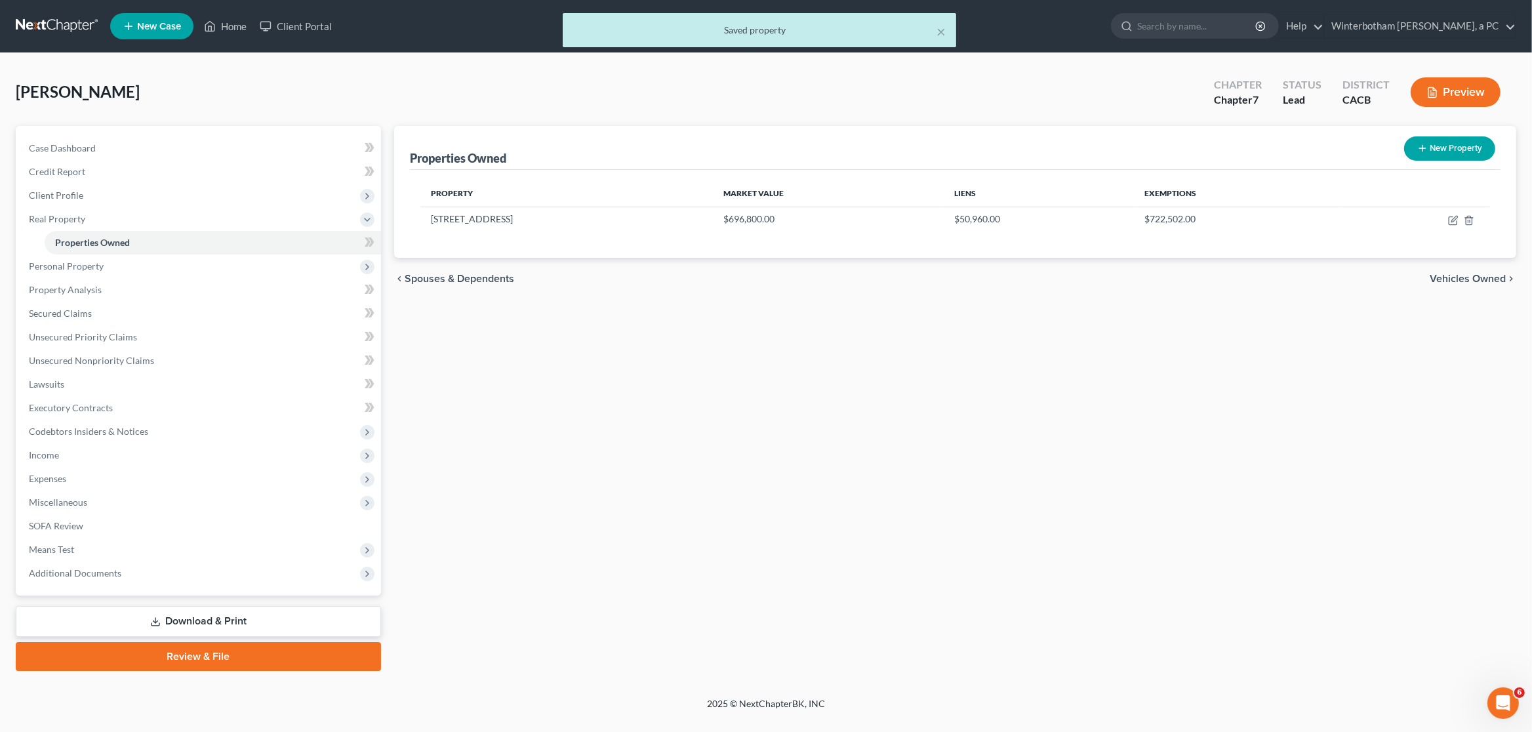
click at [247, 609] on link "Download & Print" at bounding box center [198, 621] width 365 height 31
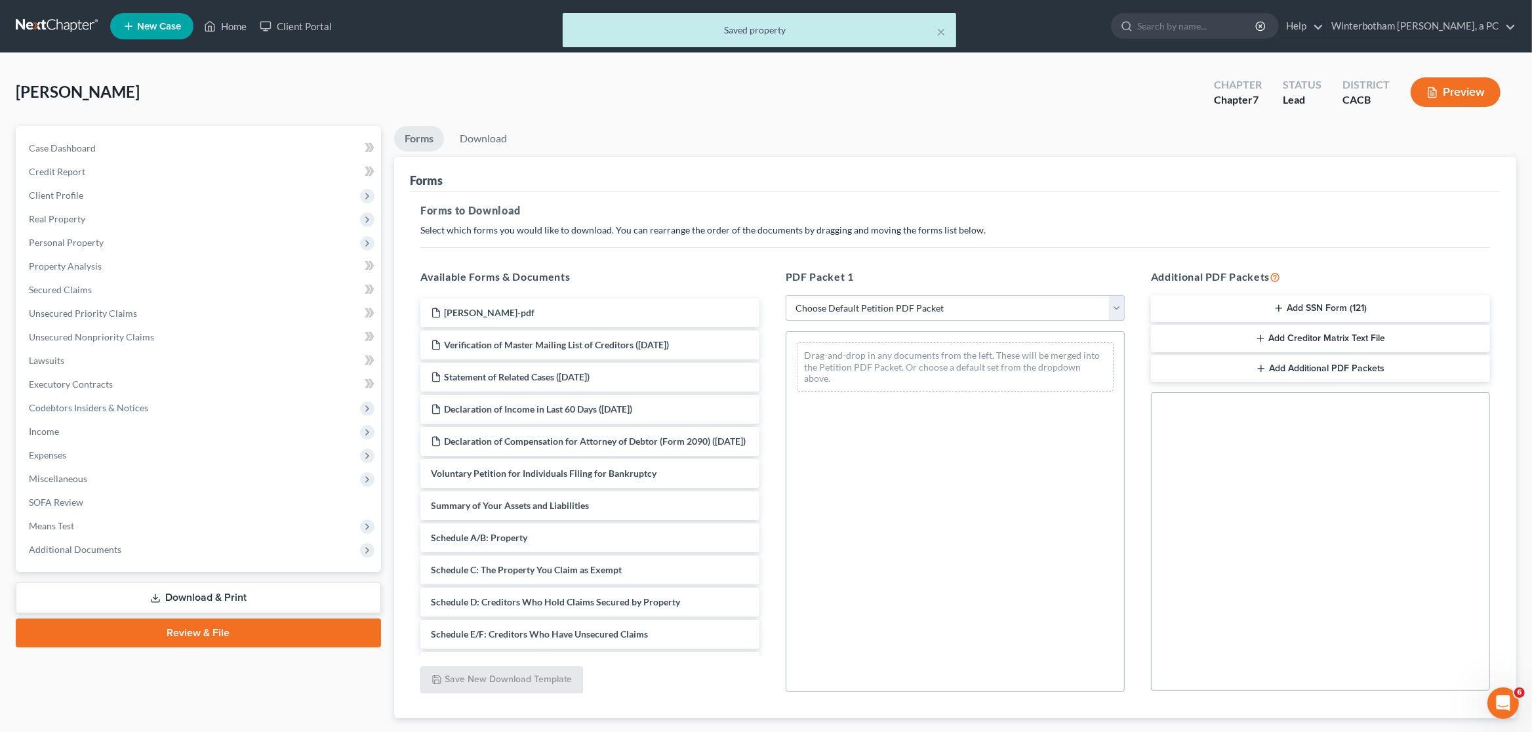
click at [786, 295] on select "Choose Default Petition PDF Packet Complete Bankruptcy Petition (all forms and …" at bounding box center [955, 308] width 339 height 26
select select "0"
click option "Complete Bankruptcy Petition (all forms and schedules)" at bounding box center [0, 0] width 0 height 0
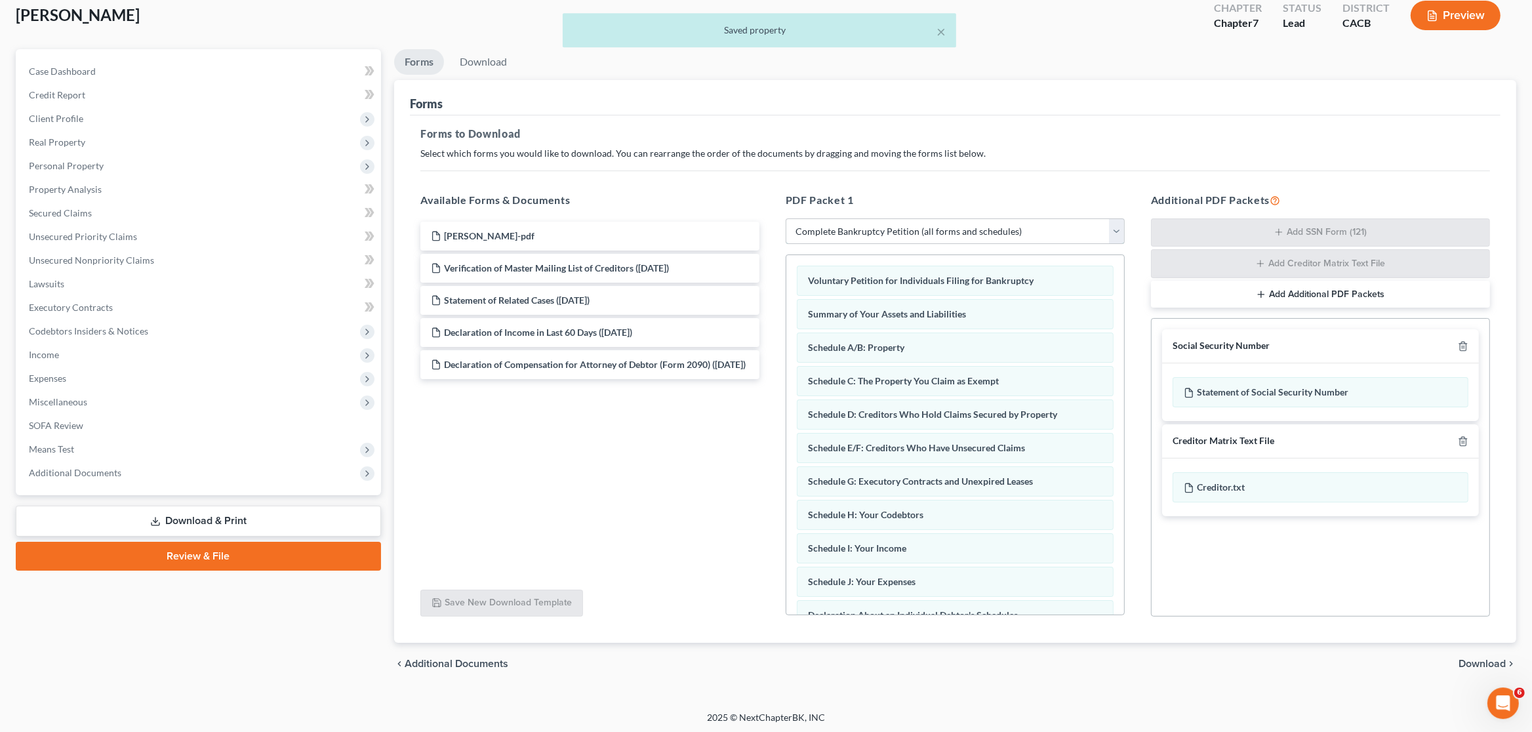
scroll to position [79, 0]
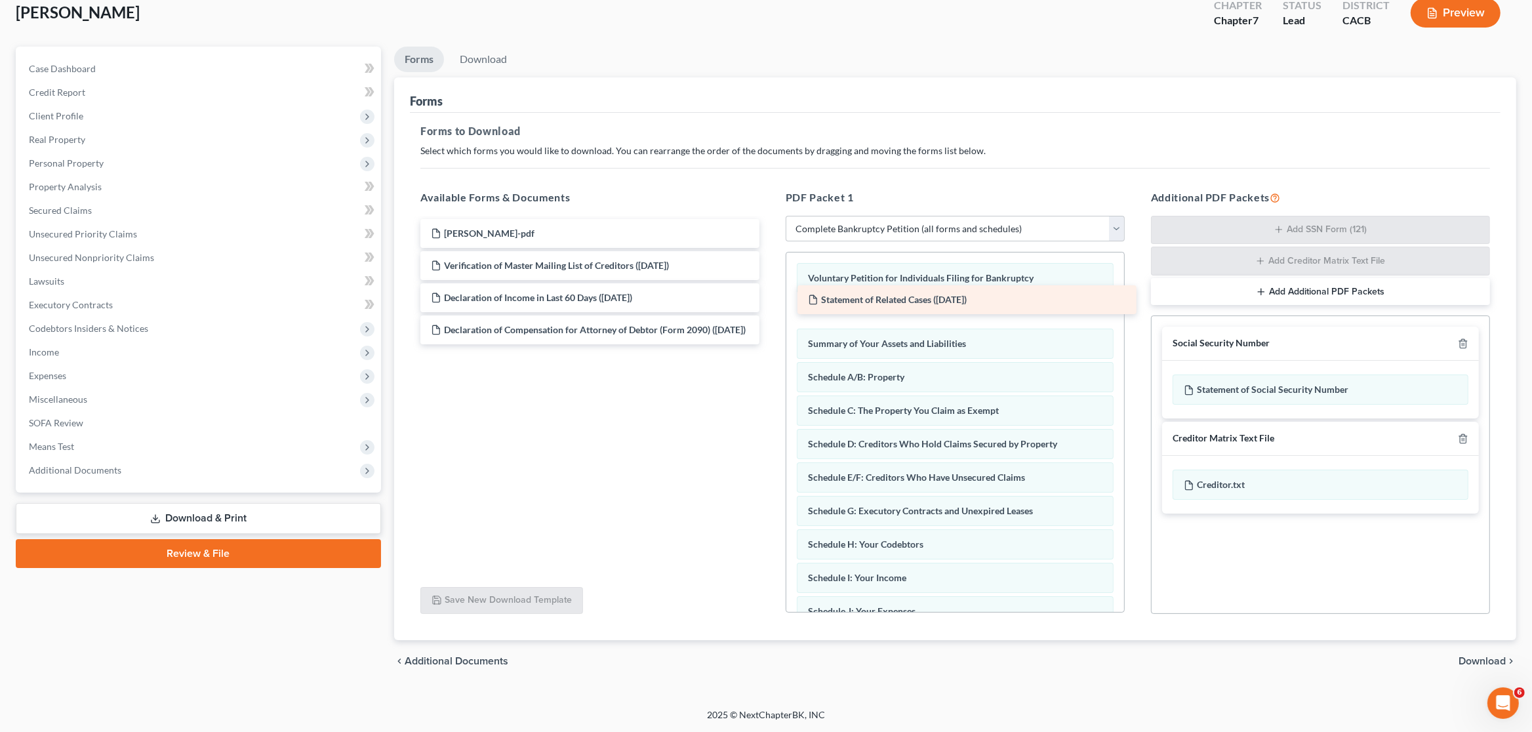
drag, startPoint x: 591, startPoint y: 294, endPoint x: 968, endPoint y: 297, distance: 377.1
click at [770, 297] on div "Statement of Related Cases ([DATE]) [PERSON_NAME]-pdf Verification of Master Ma…" at bounding box center [590, 281] width 360 height 125
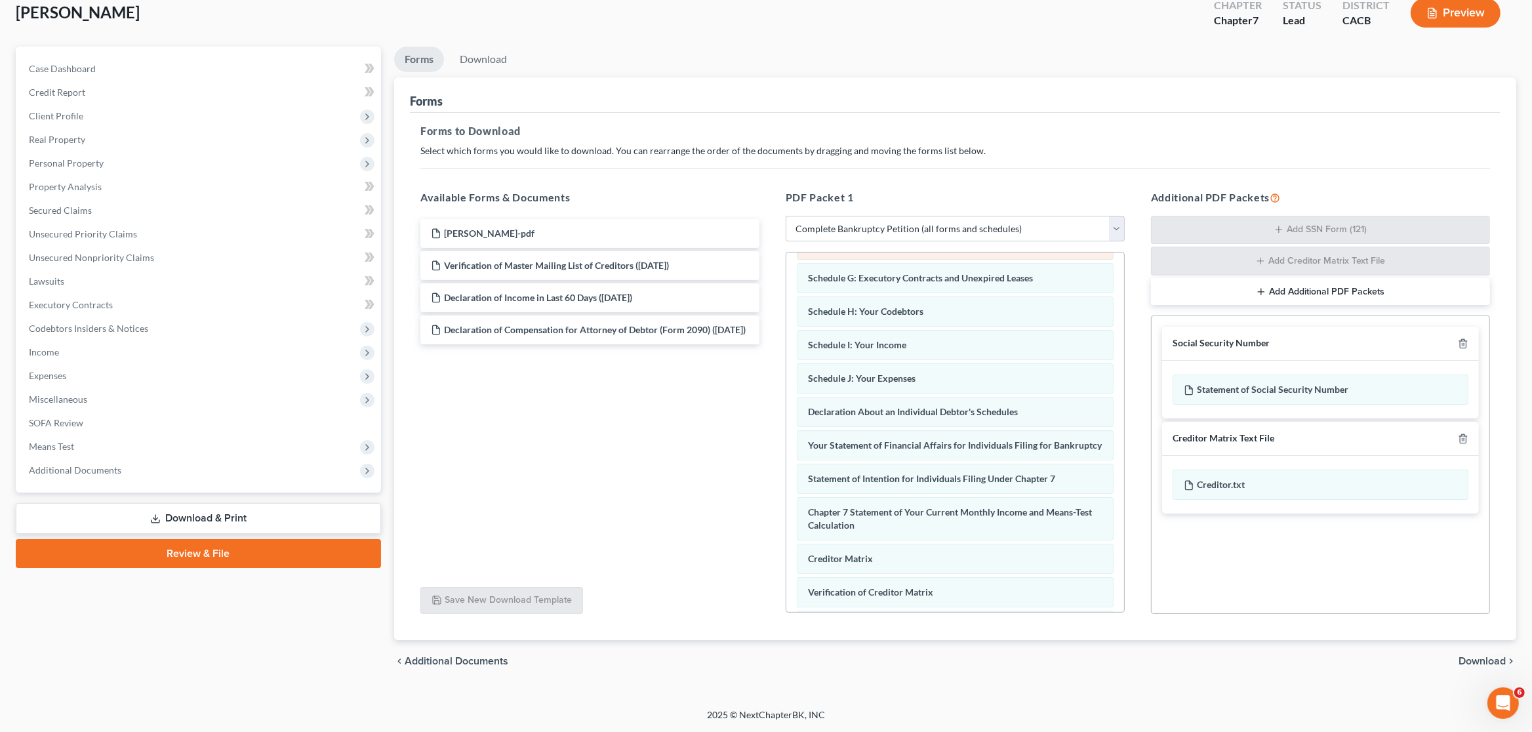
scroll to position [367, 0]
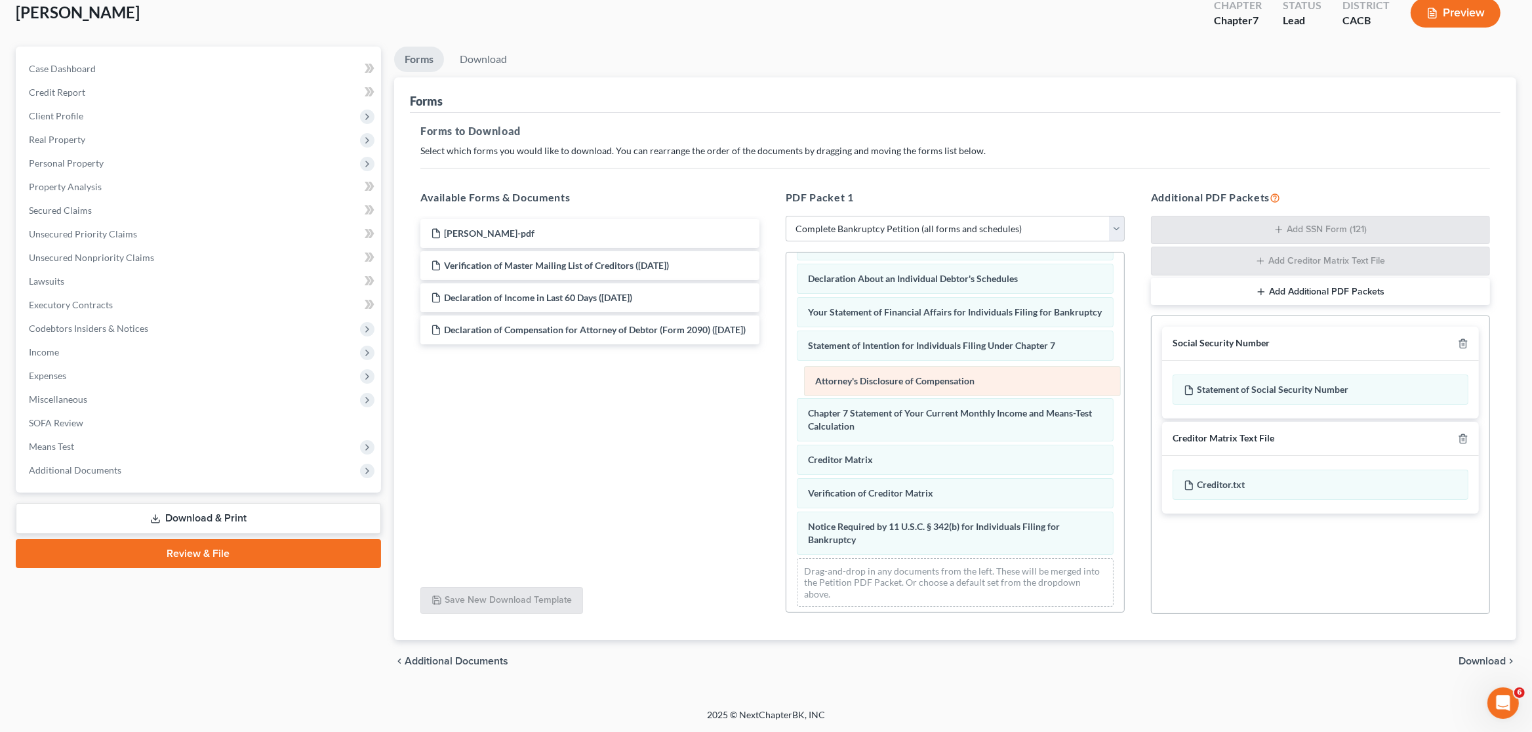
drag, startPoint x: 947, startPoint y: 550, endPoint x: 954, endPoint y: 384, distance: 165.4
click at [954, 384] on div "Attorney's Disclosure of Compensation Voluntary Petition for Individuals Filing…" at bounding box center [955, 251] width 338 height 732
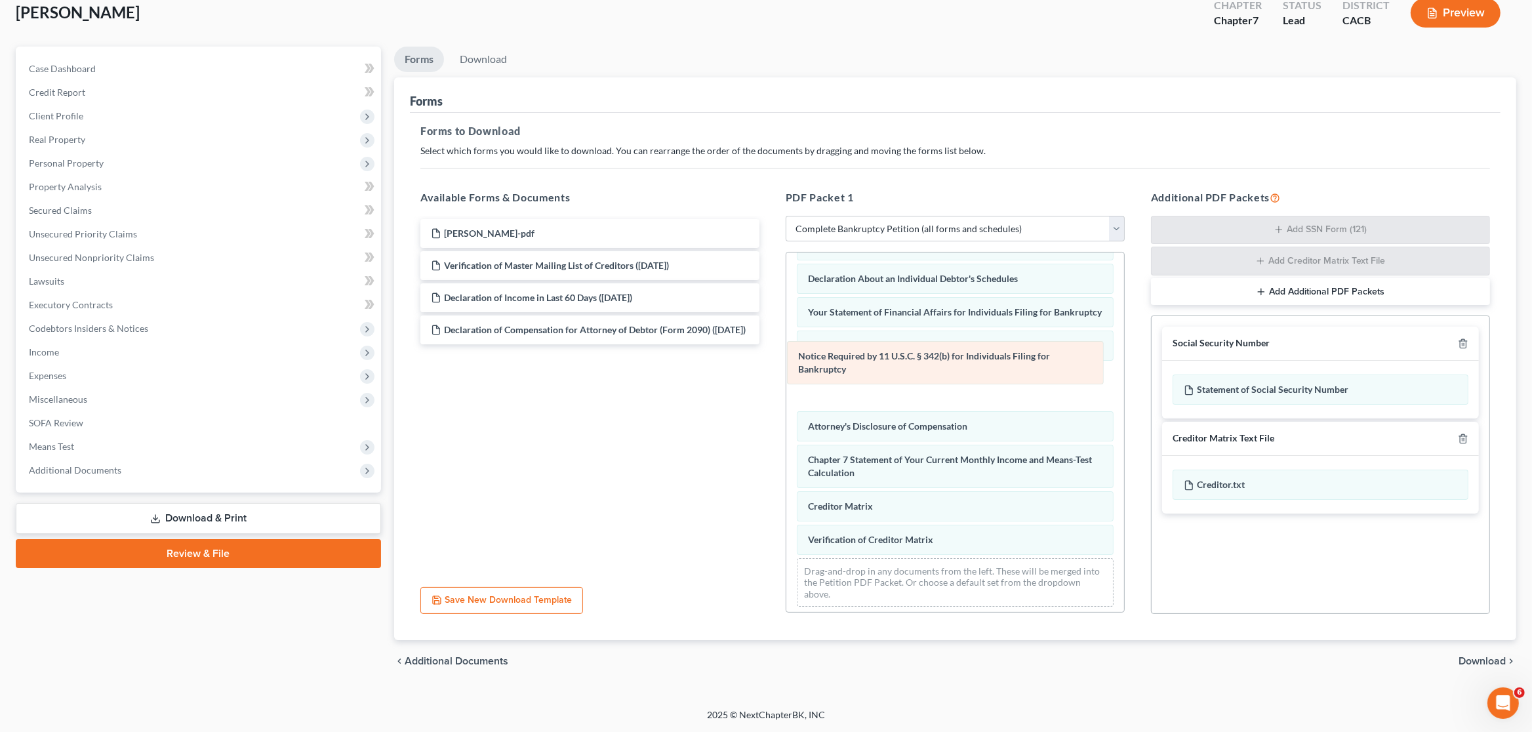
drag, startPoint x: 959, startPoint y: 545, endPoint x: 950, endPoint y: 374, distance: 170.8
click at [950, 374] on div "Notice Required by 11 U.S.C. § 342(b) for Individuals Filing for Bankruptcy Vol…" at bounding box center [955, 251] width 338 height 732
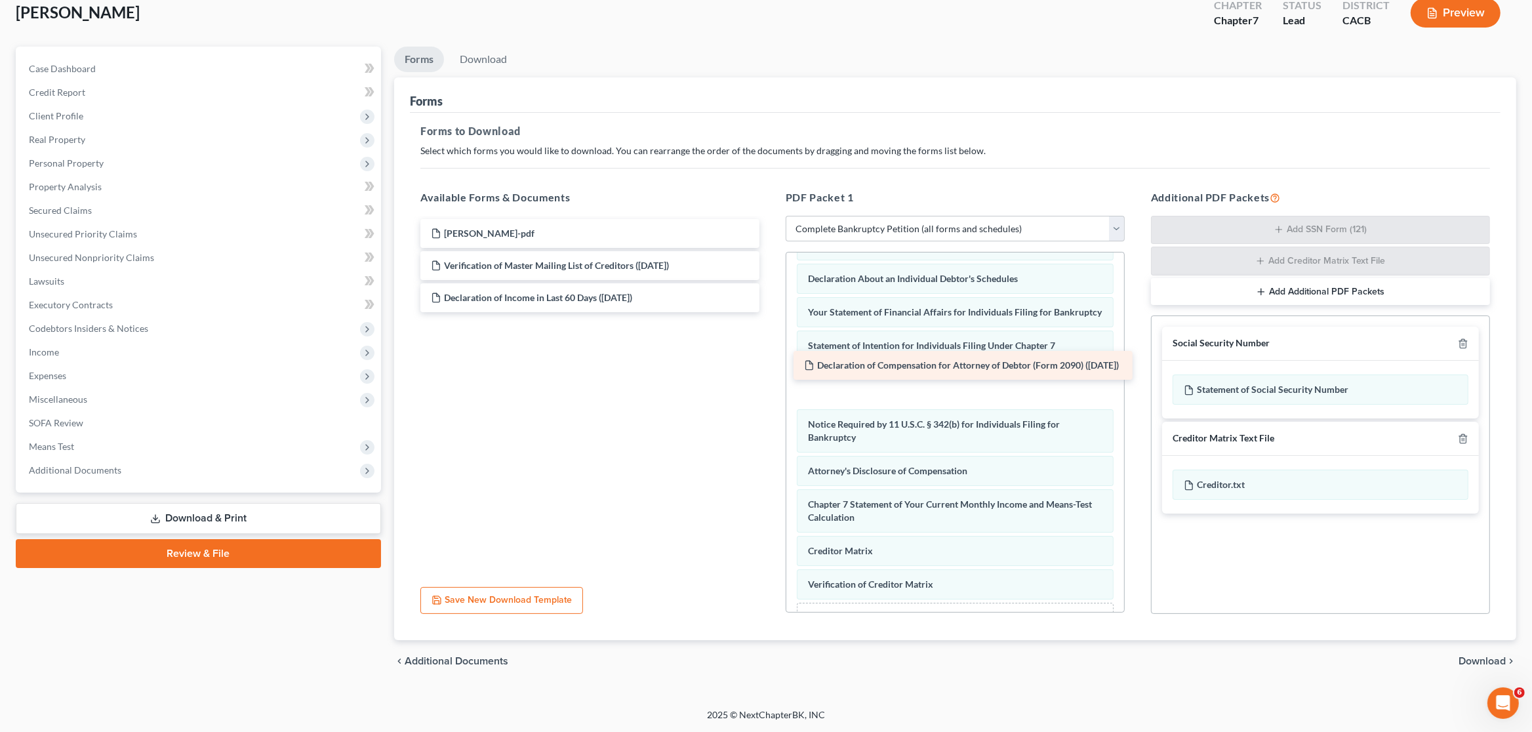
drag, startPoint x: 622, startPoint y: 334, endPoint x: 1000, endPoint y: 371, distance: 379.5
click at [770, 312] on div "Declaration of Compensation for Attorney of Debtor (Form 2090) ([DATE]) [PERSON…" at bounding box center [590, 265] width 360 height 93
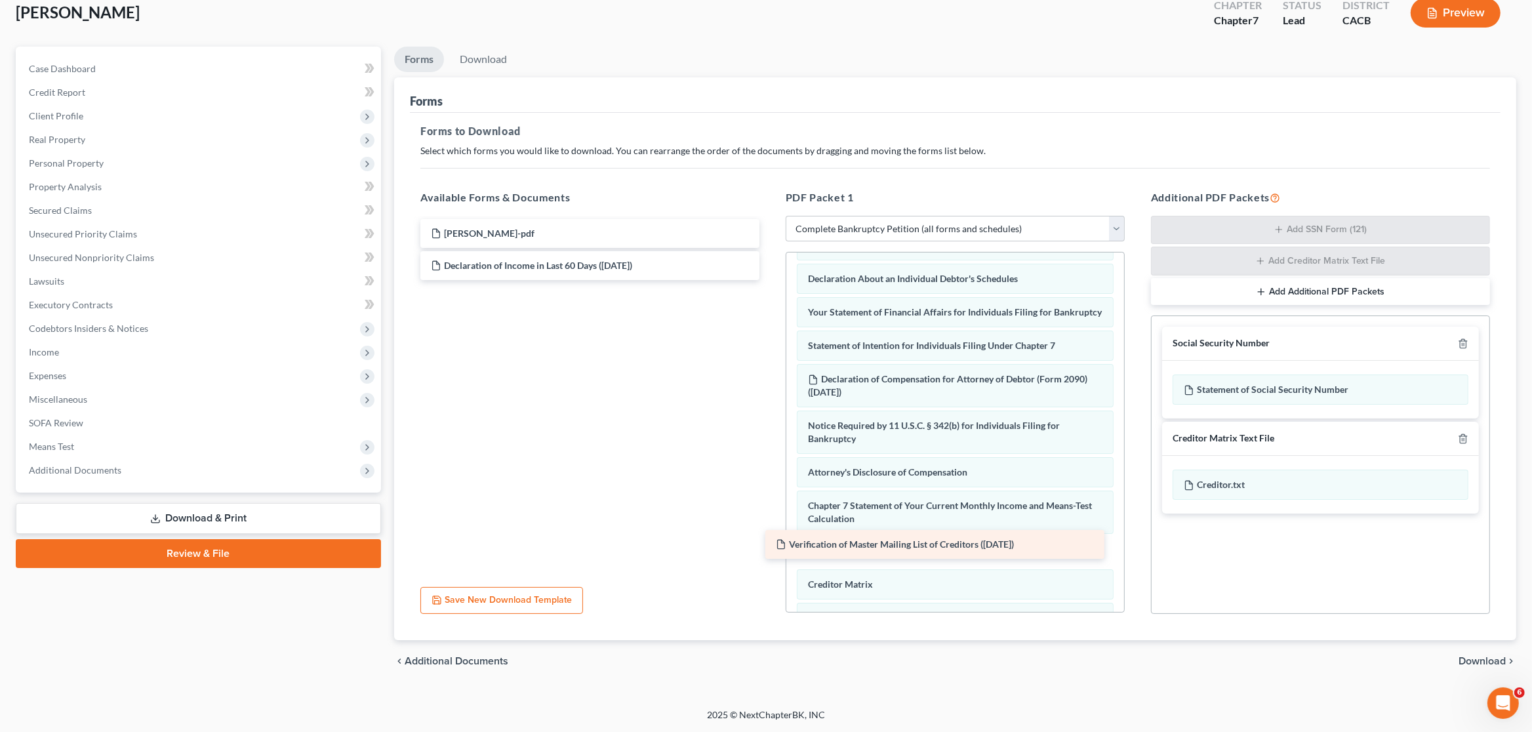
drag, startPoint x: 612, startPoint y: 261, endPoint x: 957, endPoint y: 540, distance: 443.9
click at [770, 280] on div "Verification of Master Mailing List of Creditors ([DATE]) [PERSON_NAME]-pdf Ver…" at bounding box center [590, 249] width 360 height 61
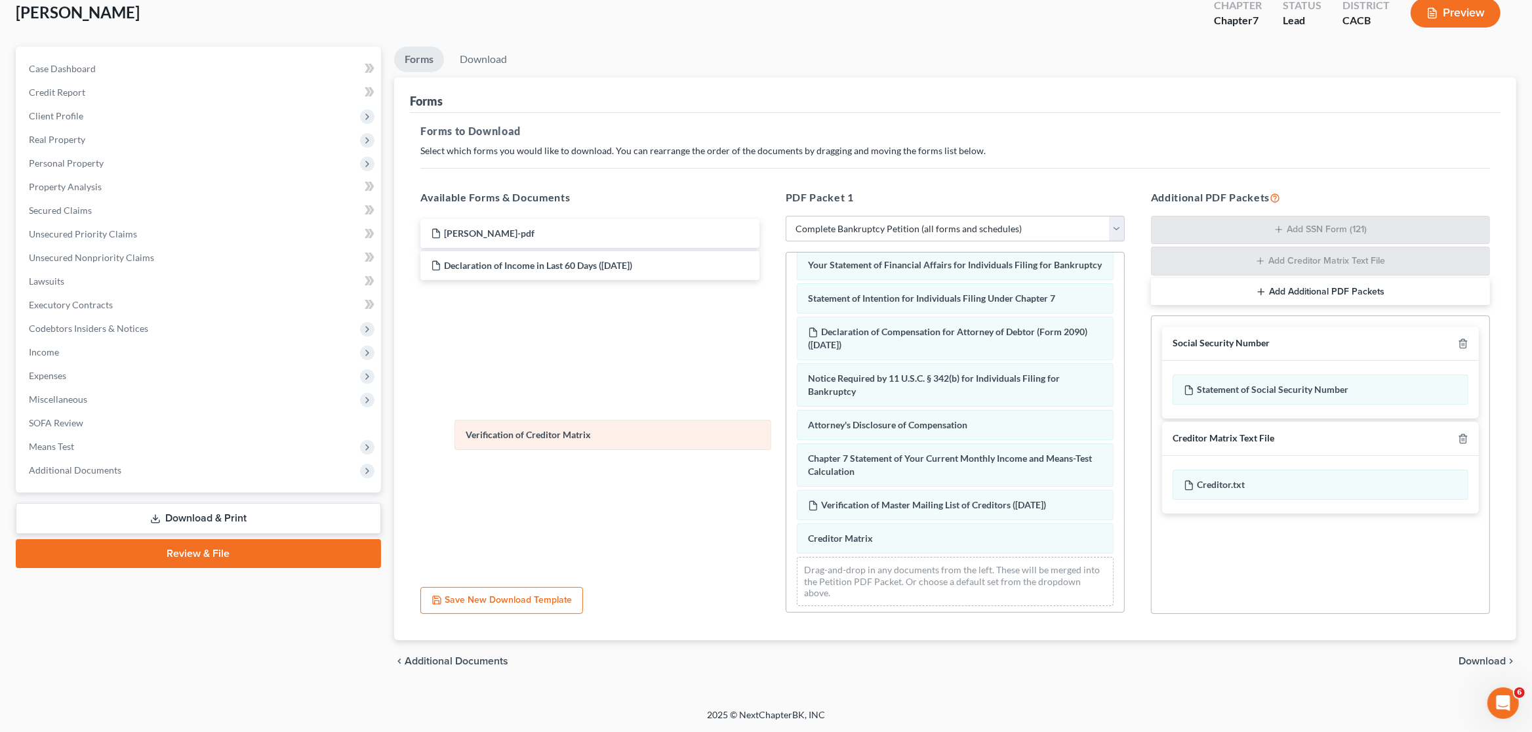
drag, startPoint x: 950, startPoint y: 545, endPoint x: 609, endPoint y: 435, distance: 358.4
click at [786, 435] on div "Verification of Creditor Matrix Voluntary Petition for Individuals Filing for B…" at bounding box center [955, 227] width 338 height 778
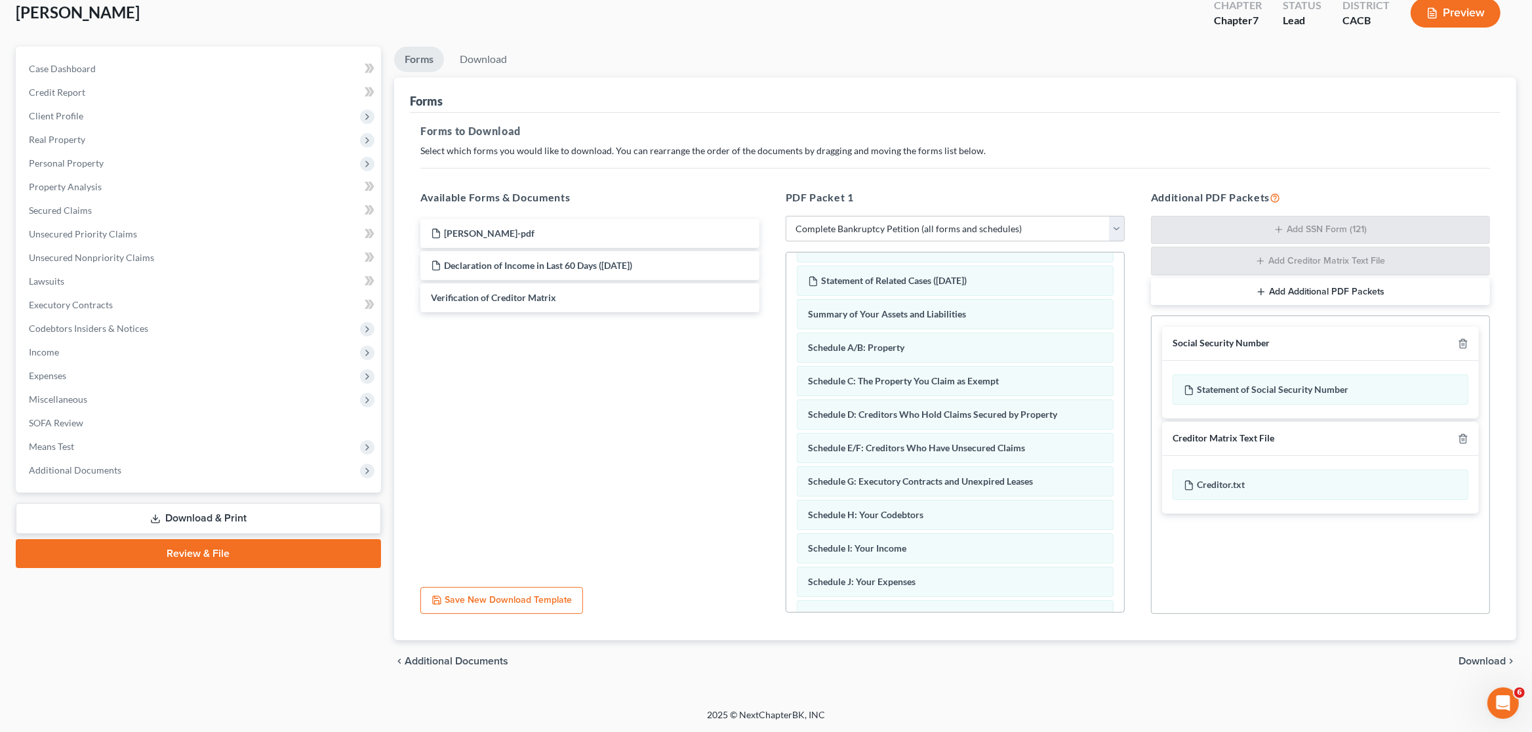
scroll to position [0, 0]
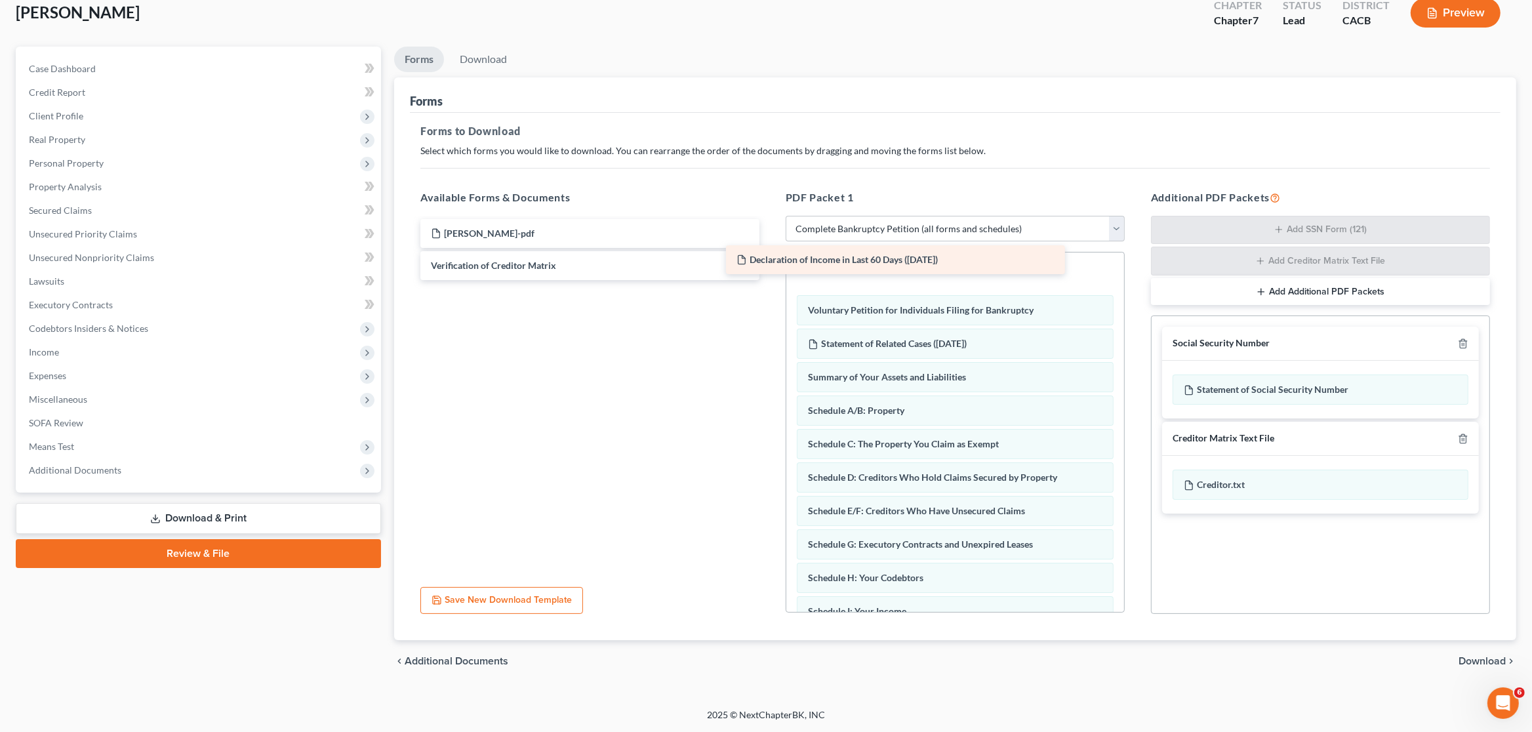
drag, startPoint x: 607, startPoint y: 264, endPoint x: 912, endPoint y: 259, distance: 305.0
click at [770, 259] on div "Declaration of Income in Last 60 Days ([DATE]) [PERSON_NAME]-pdf Declaration of…" at bounding box center [590, 249] width 360 height 61
click at [1472, 348] on div "Social Security Number" at bounding box center [1320, 344] width 317 height 34
click at [1464, 345] on icon "button" at bounding box center [1463, 343] width 10 height 10
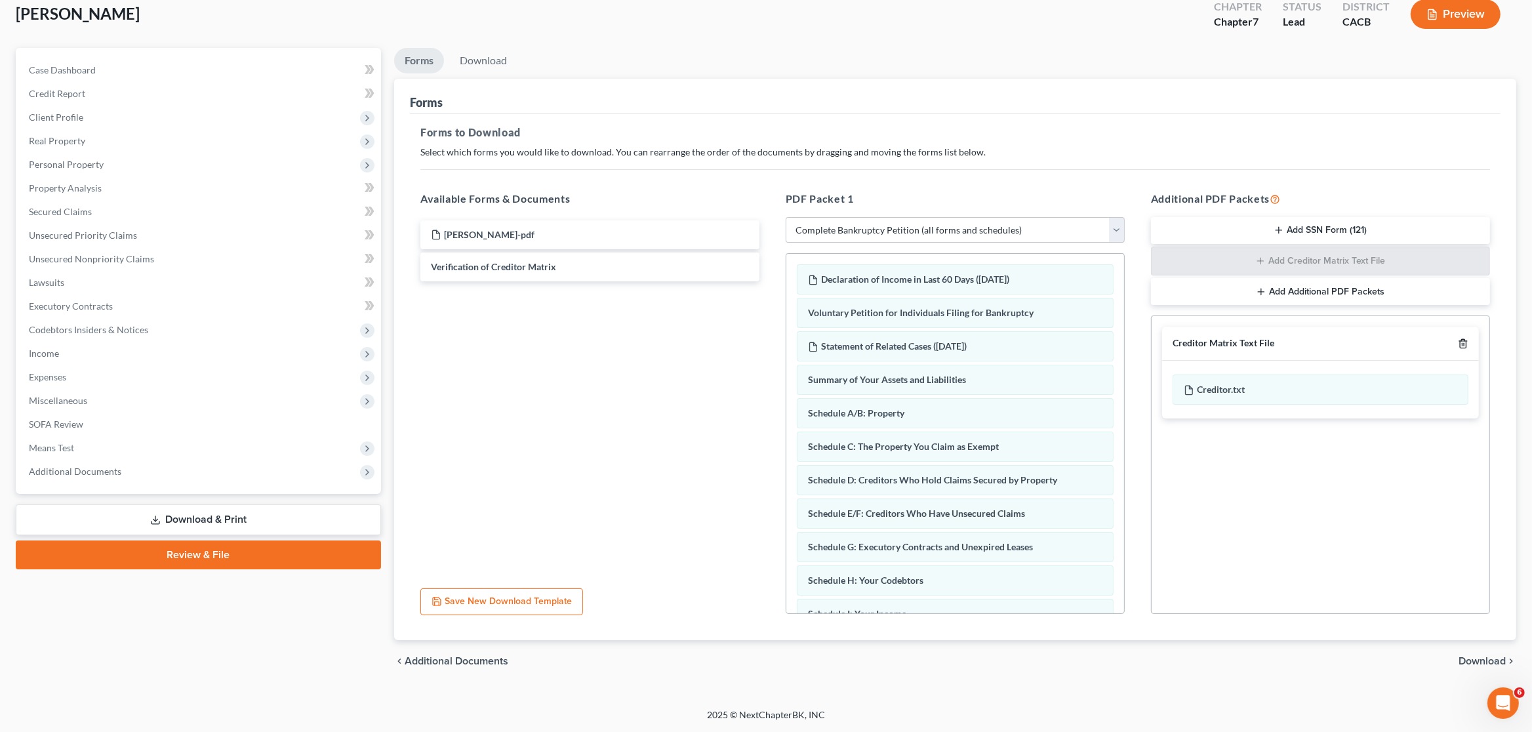
scroll to position [77, 0]
click at [1464, 345] on icon "button" at bounding box center [1463, 344] width 10 height 10
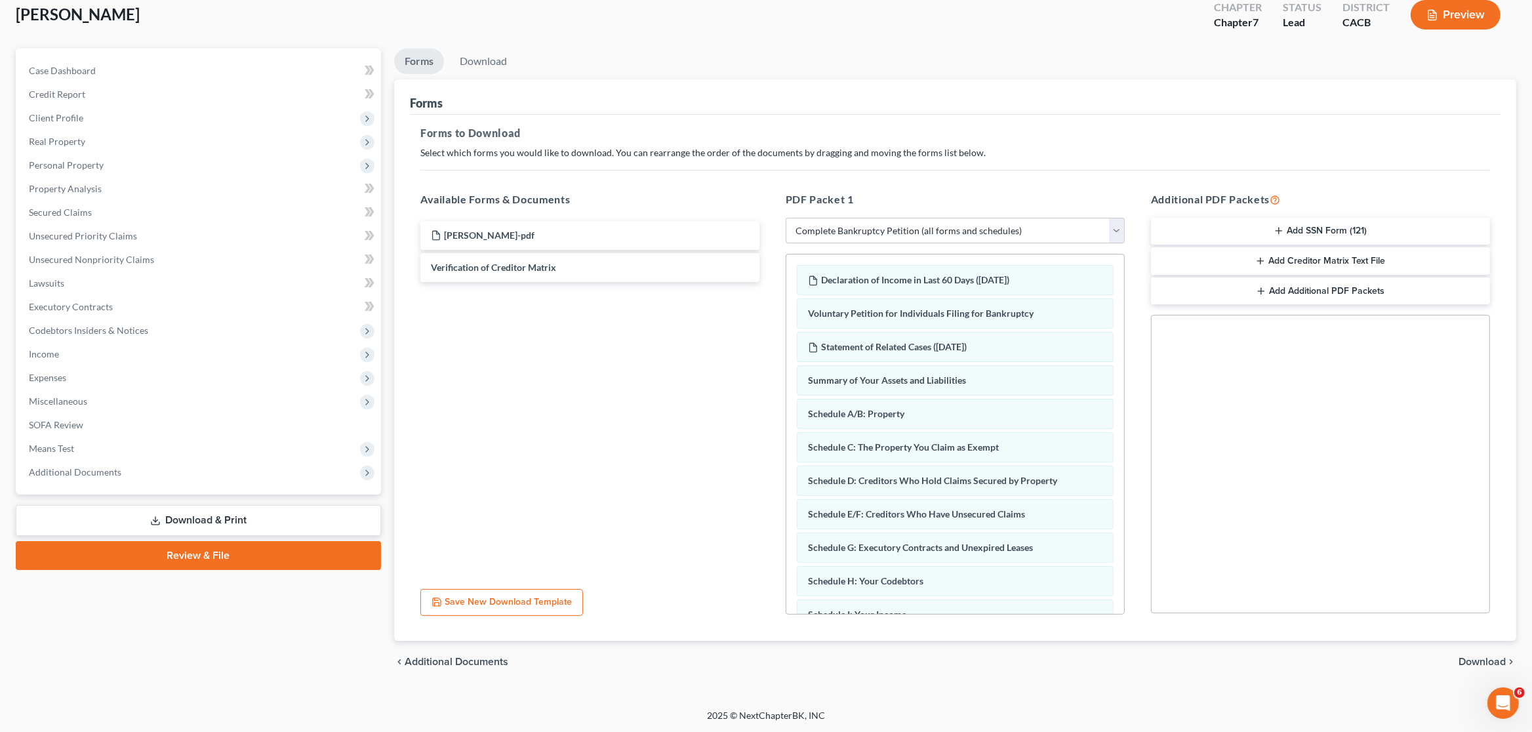
click at [1472, 664] on span "Download" at bounding box center [1482, 661] width 47 height 10
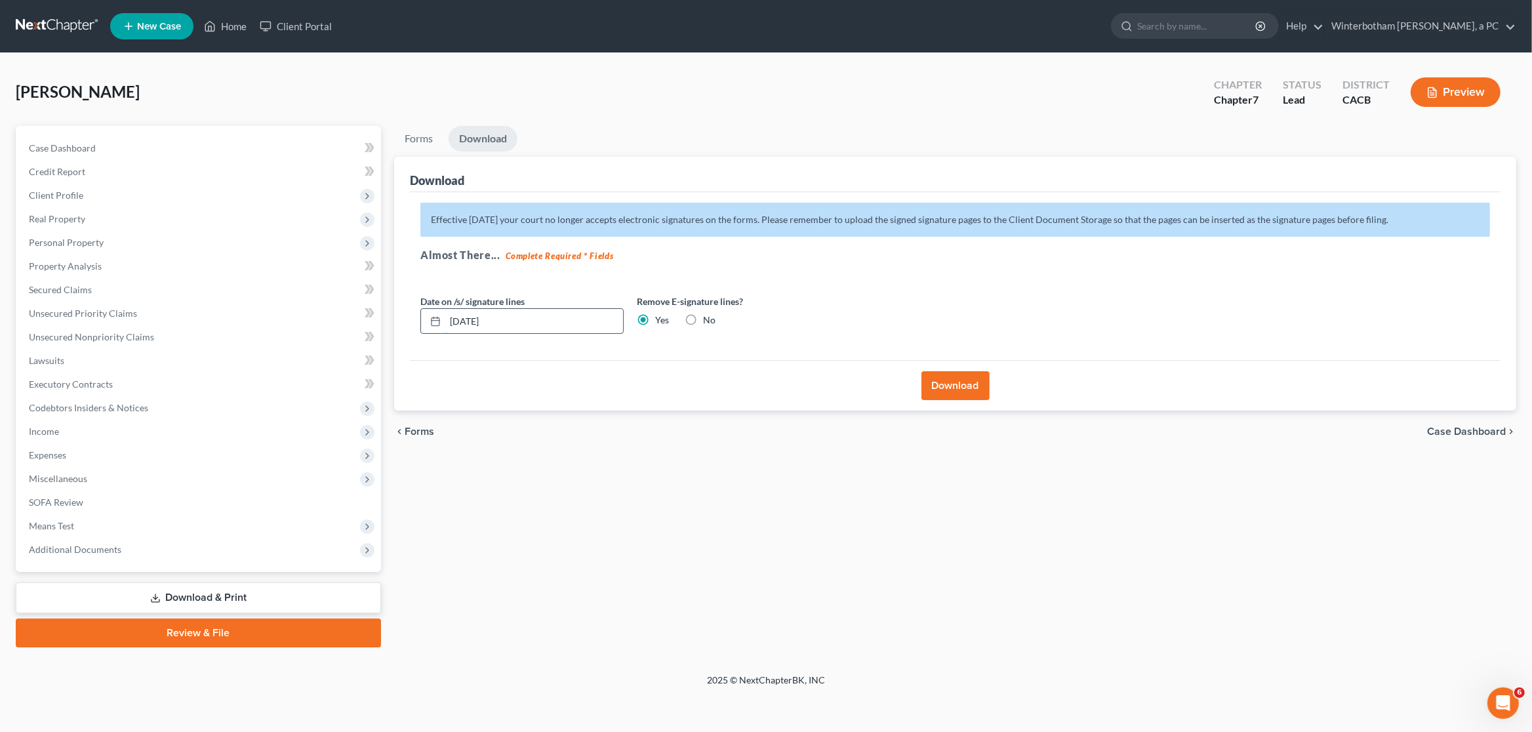
drag, startPoint x: 509, startPoint y: 325, endPoint x: 416, endPoint y: 306, distance: 95.2
click at [445, 309] on input "[DATE]" at bounding box center [534, 321] width 178 height 25
click at [958, 386] on button "Download" at bounding box center [955, 385] width 68 height 29
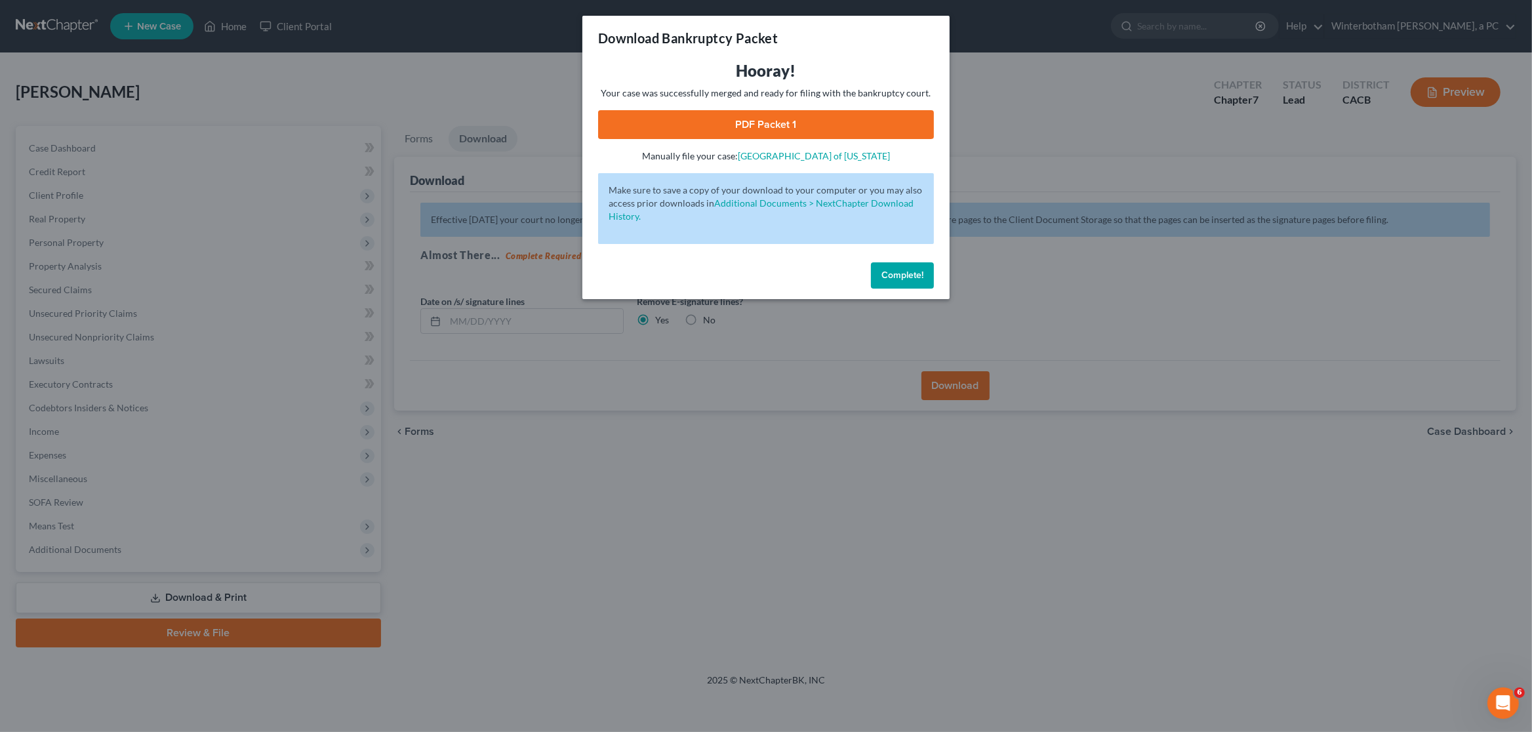
click at [800, 129] on link "PDF Packet 1" at bounding box center [766, 124] width 336 height 29
click at [1036, 137] on div "Download Bankruptcy Packet Hooray! Your case was successfully merged and ready …" at bounding box center [766, 366] width 1532 height 732
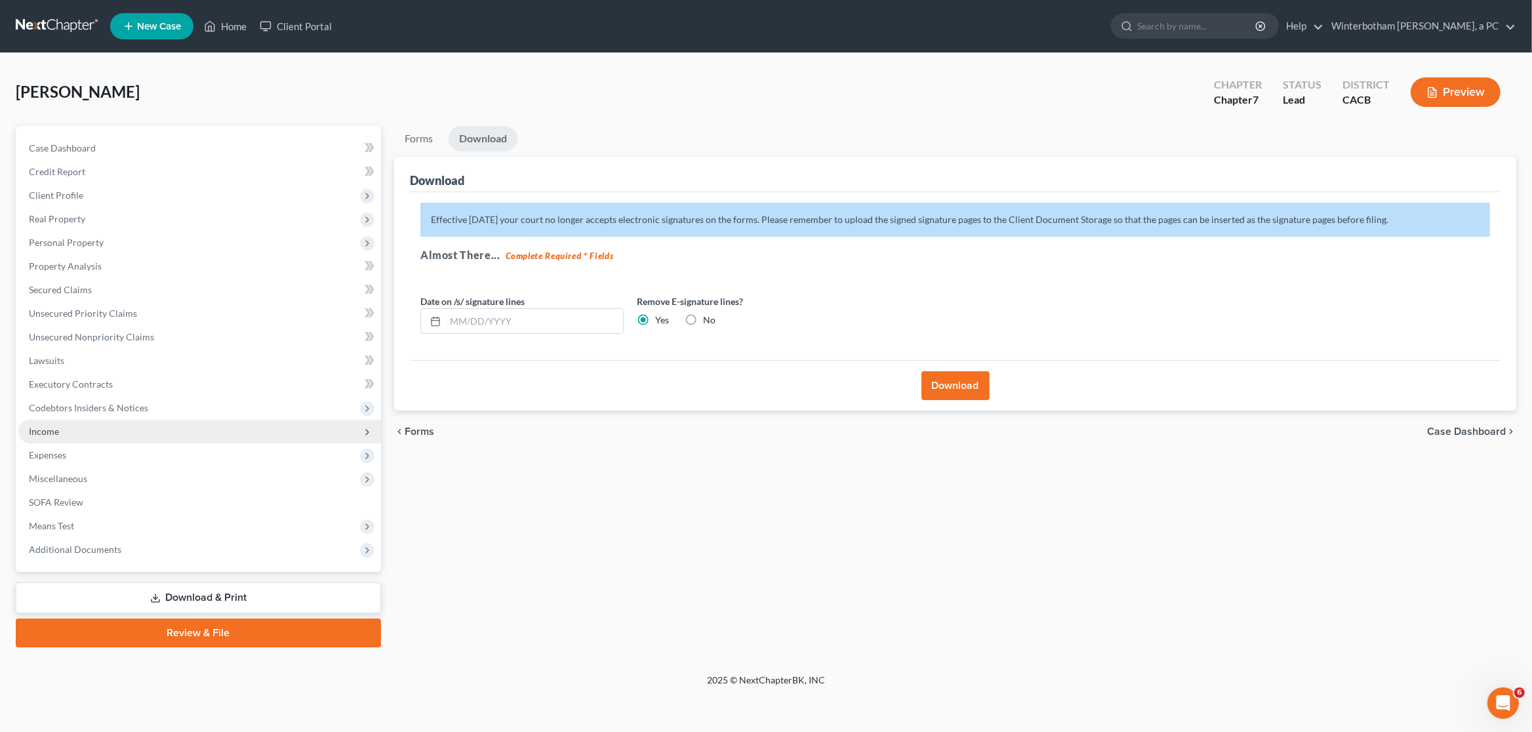
click at [28, 433] on span "Income" at bounding box center [199, 432] width 363 height 24
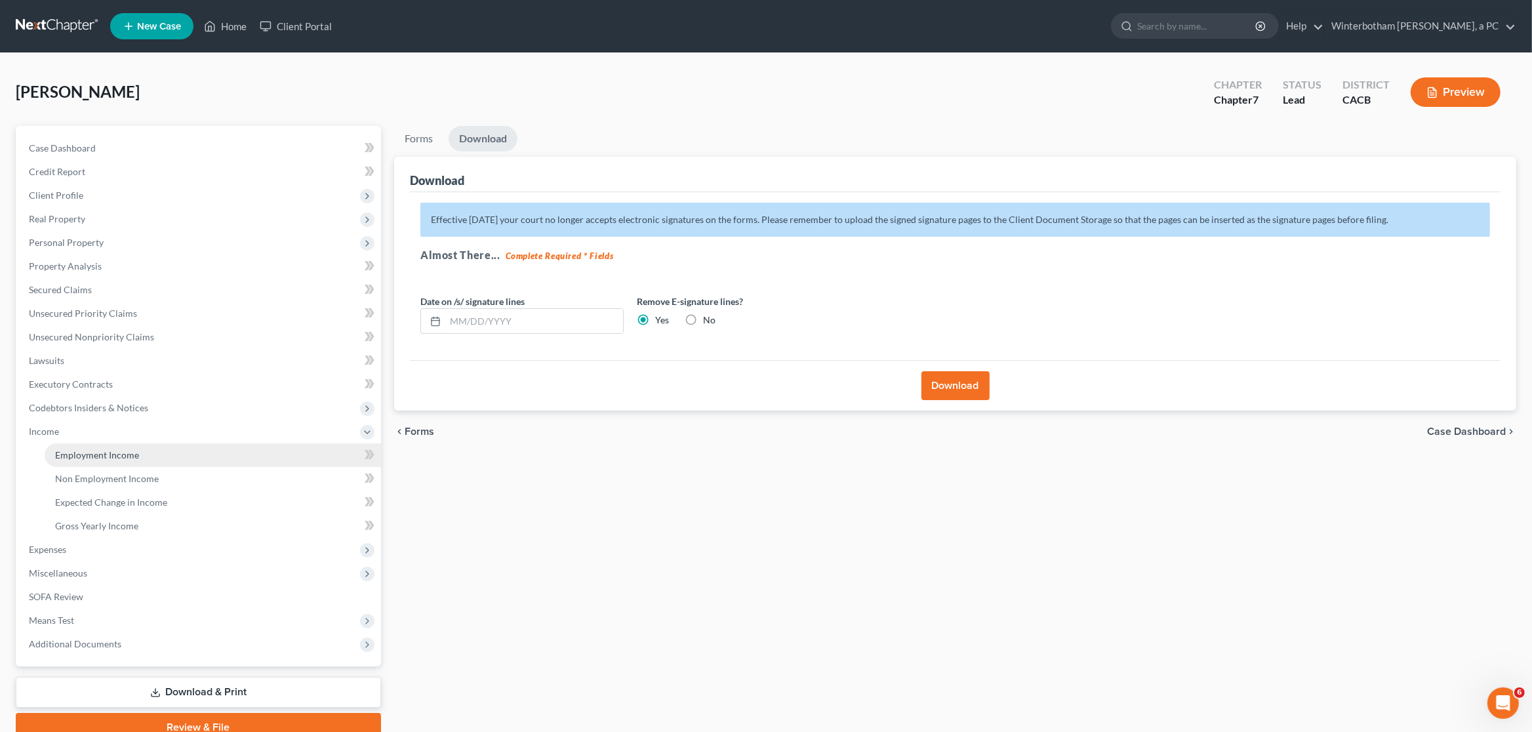
click at [172, 452] on link "Employment Income" at bounding box center [213, 455] width 336 height 24
